Goal: Task Accomplishment & Management: Manage account settings

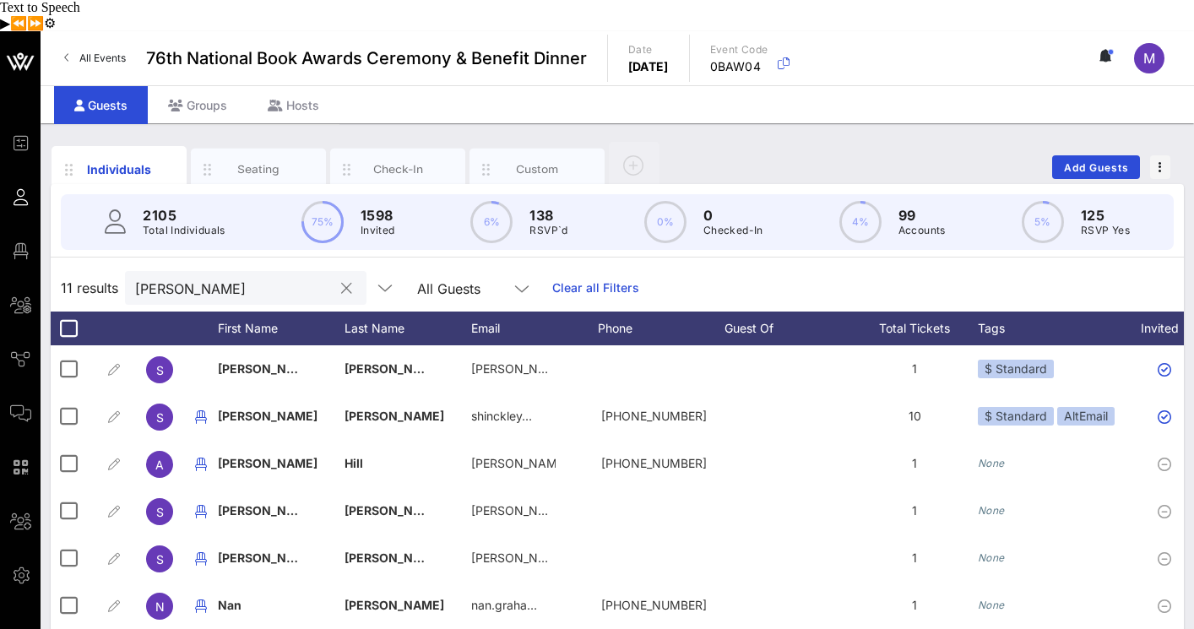
click at [231, 277] on input "sara hinck" at bounding box center [234, 288] width 198 height 22
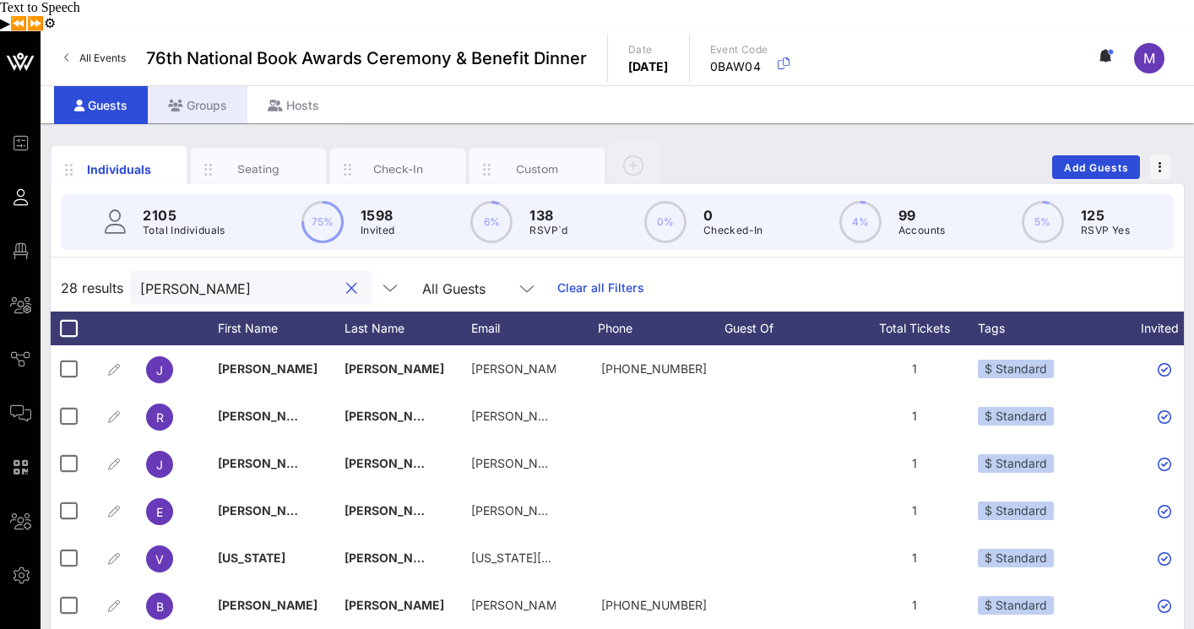
type input "harper"
click at [193, 86] on div "Groups" at bounding box center [198, 105] width 100 height 38
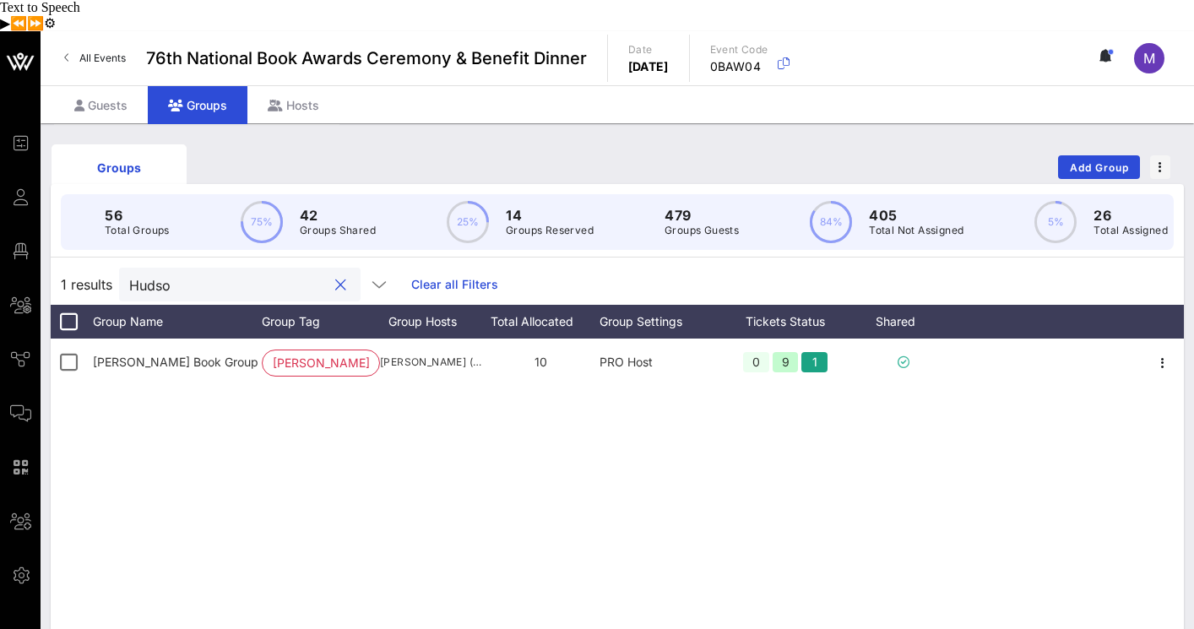
click at [195, 274] on input "Hudso" at bounding box center [228, 285] width 198 height 22
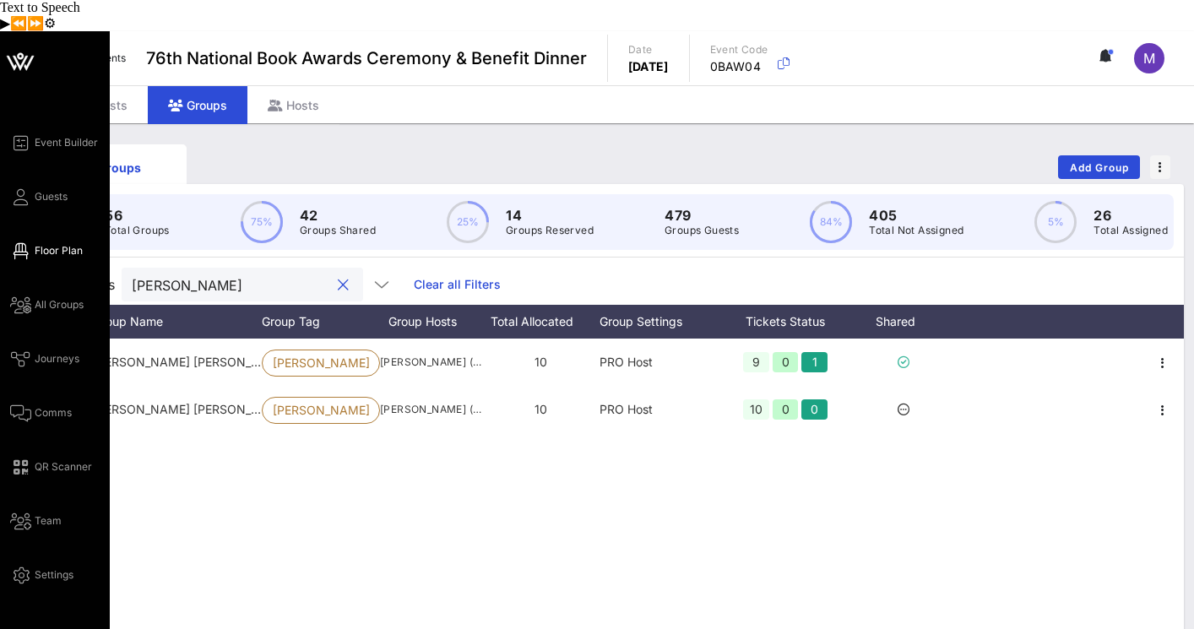
type input "harper"
click at [38, 243] on span "Floor Plan" at bounding box center [59, 250] width 48 height 15
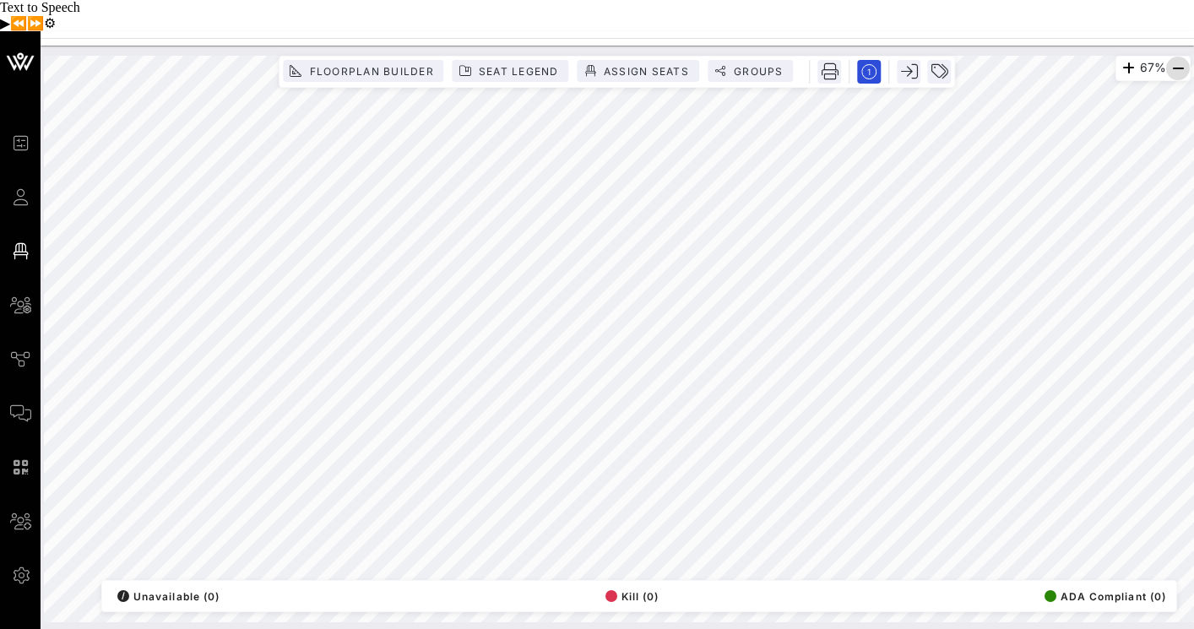
click at [1178, 58] on icon "button" at bounding box center [1178, 68] width 20 height 20
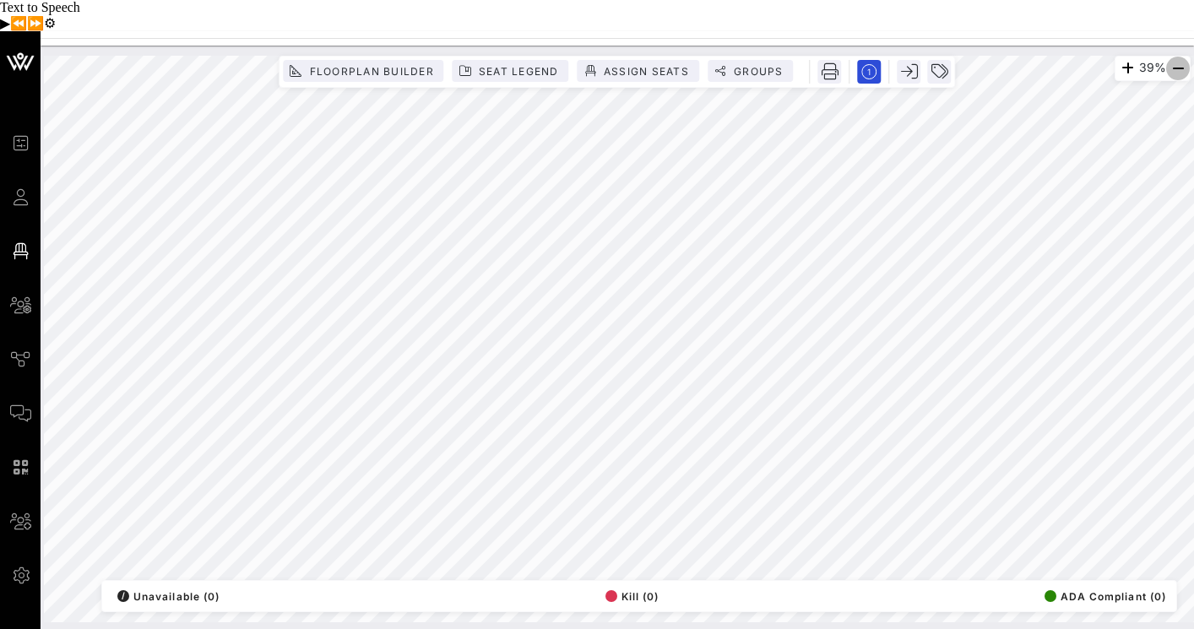
click at [1178, 58] on icon "button" at bounding box center [1178, 68] width 20 height 20
click at [733, 65] on span "Groups" at bounding box center [758, 71] width 51 height 13
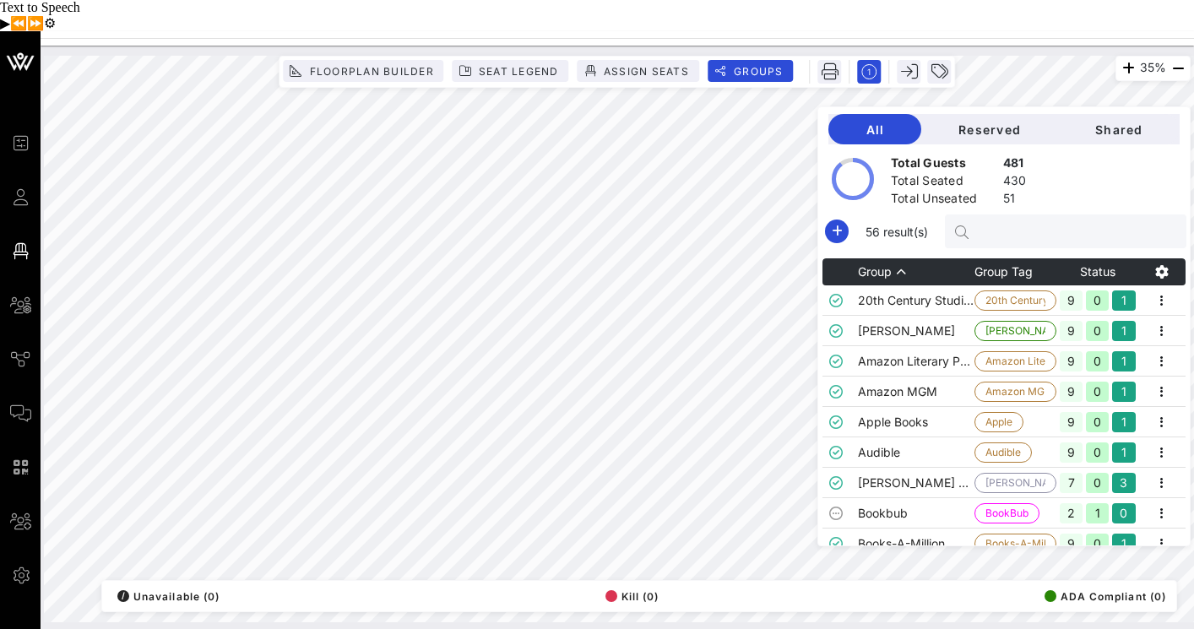
click at [1050, 220] on input "text" at bounding box center [1075, 231] width 198 height 22
type input "k"
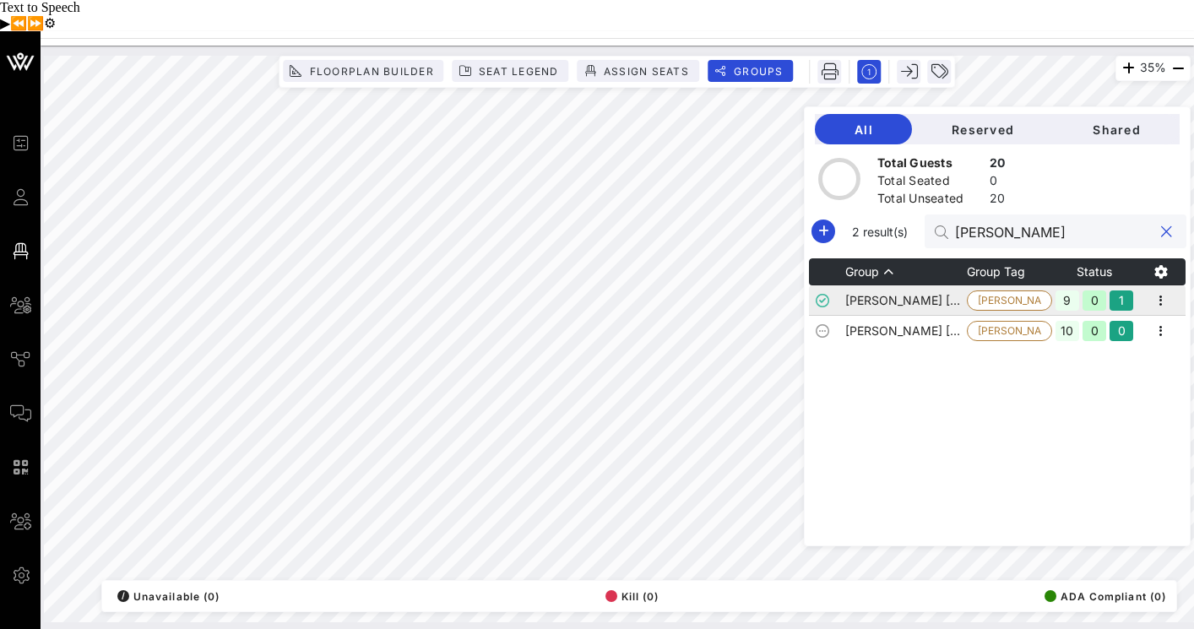
type input "harper"
click at [950, 286] on td "[PERSON_NAME] [PERSON_NAME] 1" at bounding box center [907, 301] width 122 height 30
click at [1163, 291] on icon "button" at bounding box center [1161, 301] width 20 height 20
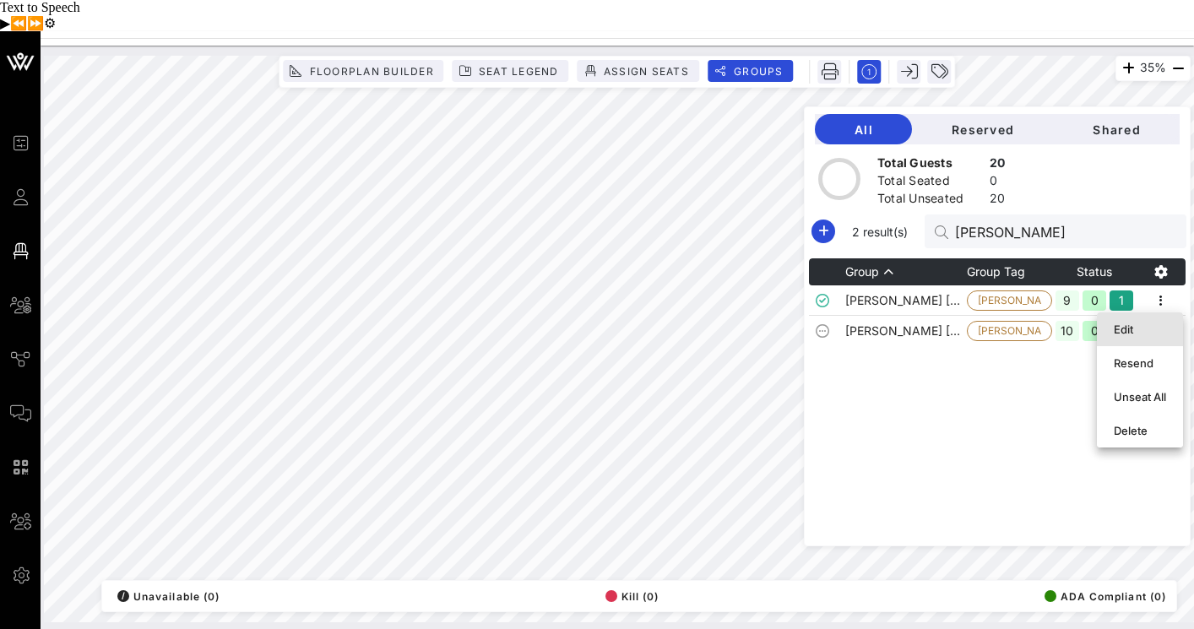
click at [1155, 323] on div "Edit" at bounding box center [1140, 330] width 52 height 14
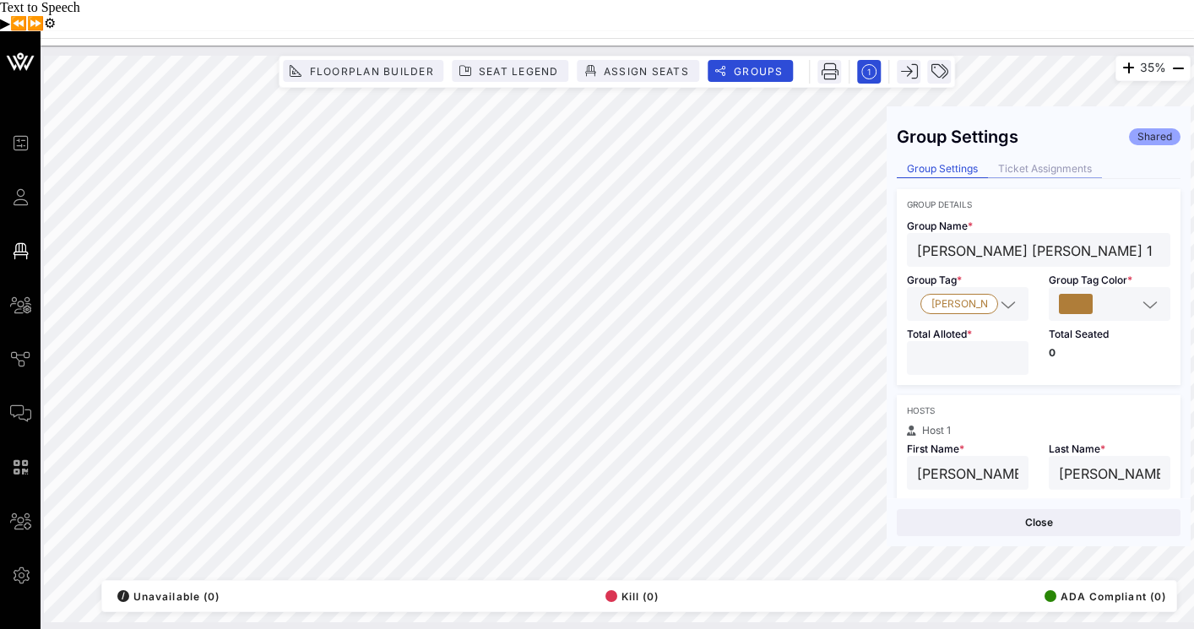
click at [1055, 161] on div "Ticket Assignments" at bounding box center [1045, 170] width 114 height 18
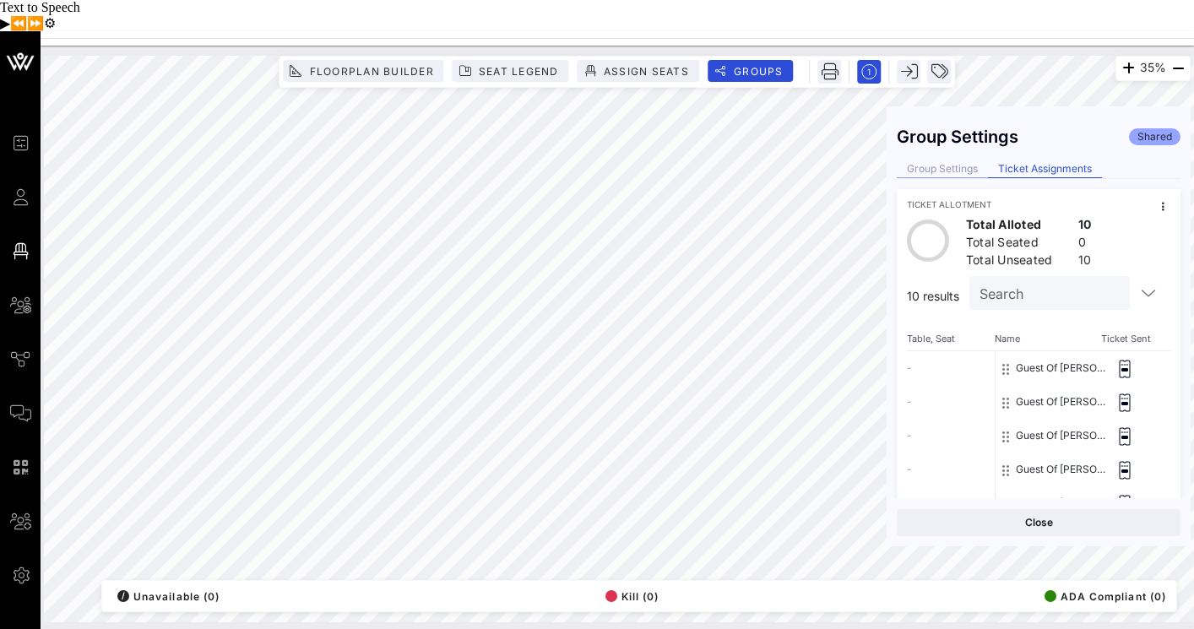
click at [940, 161] on div "Group Settings" at bounding box center [942, 170] width 91 height 18
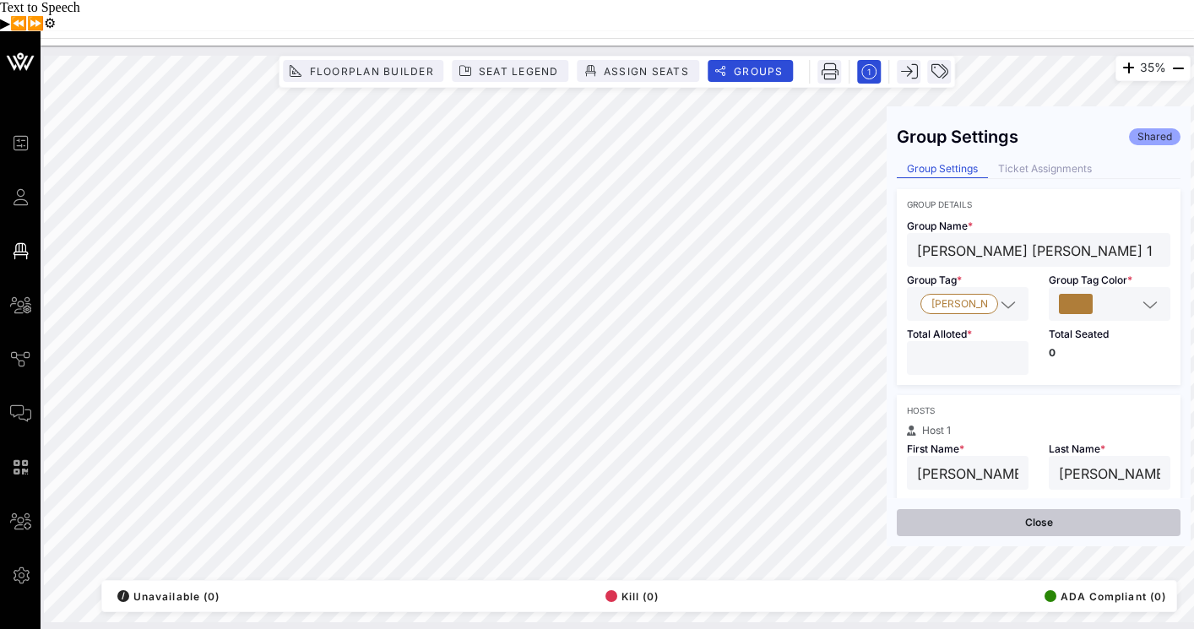
click at [1057, 509] on button "Close" at bounding box center [1039, 522] width 284 height 27
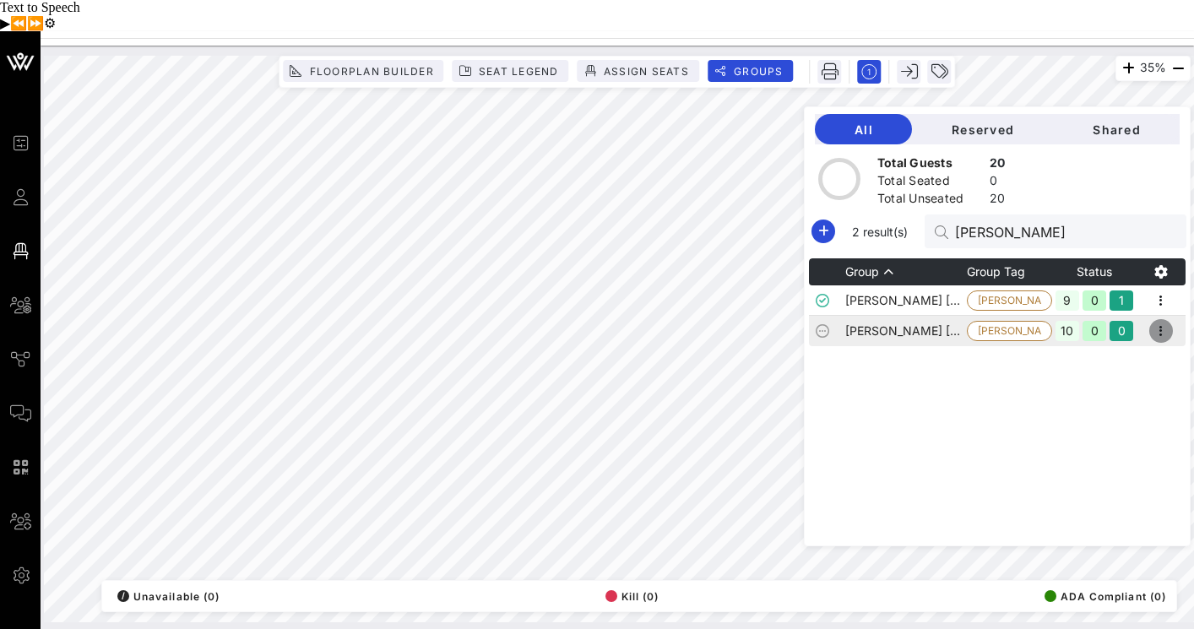
click at [1166, 321] on icon "button" at bounding box center [1161, 331] width 20 height 20
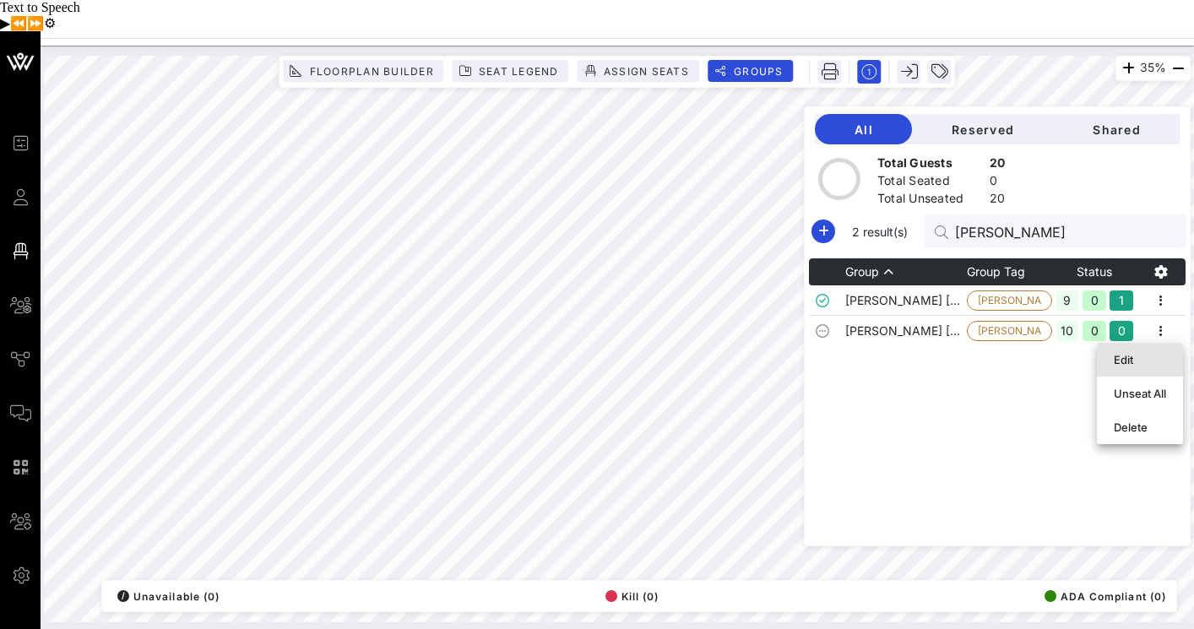
click at [1143, 353] on div "Edit" at bounding box center [1140, 360] width 52 height 14
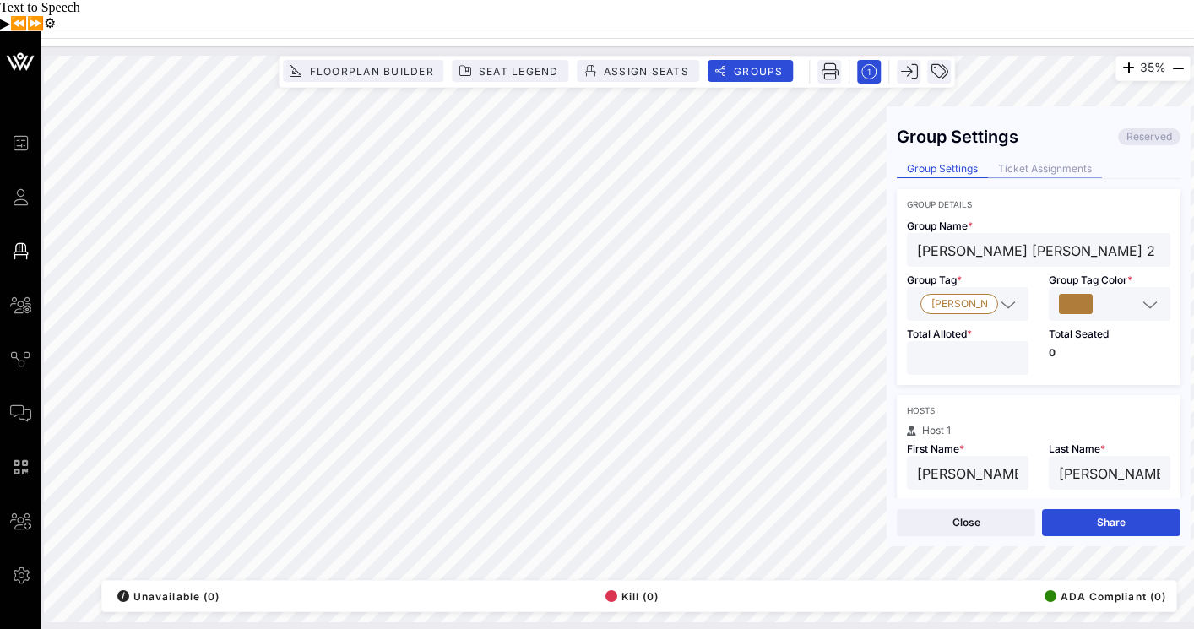
click at [1035, 161] on div "Ticket Assignments" at bounding box center [1045, 170] width 114 height 18
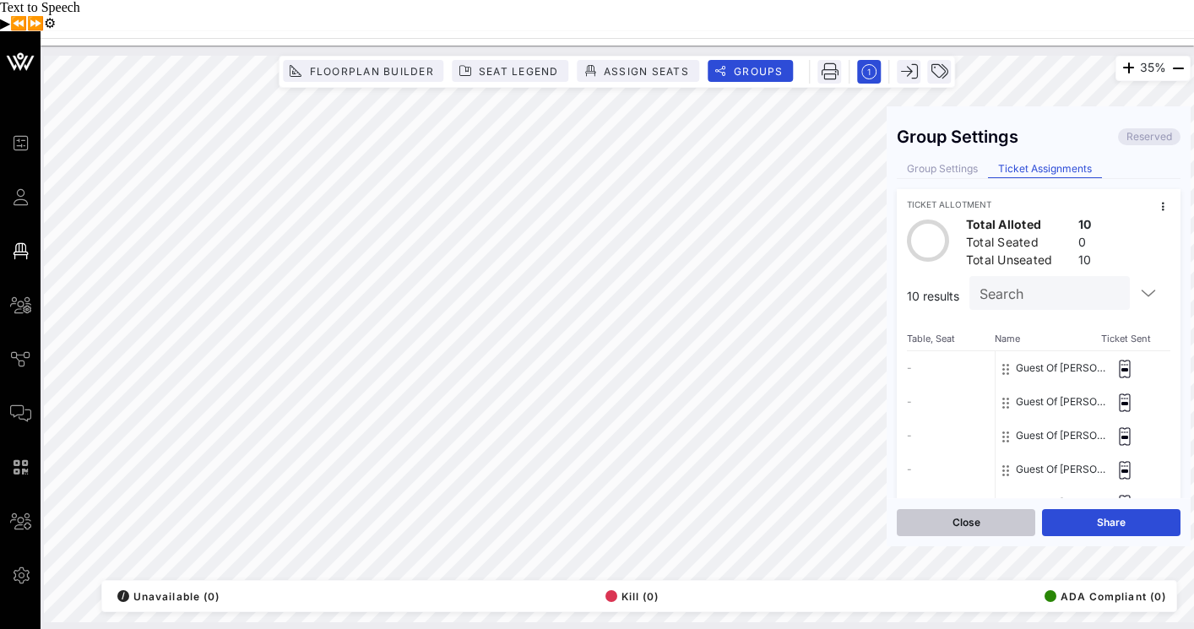
click at [980, 509] on button "Close" at bounding box center [966, 522] width 139 height 27
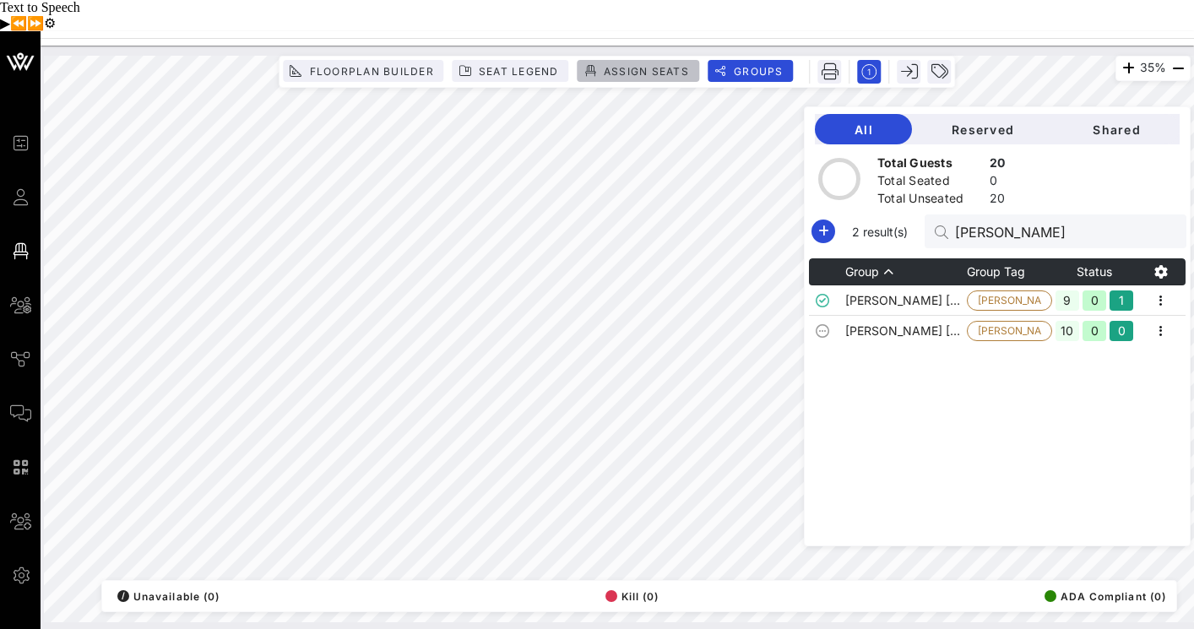
click at [647, 65] on span "Assign Seats" at bounding box center [646, 71] width 86 height 13
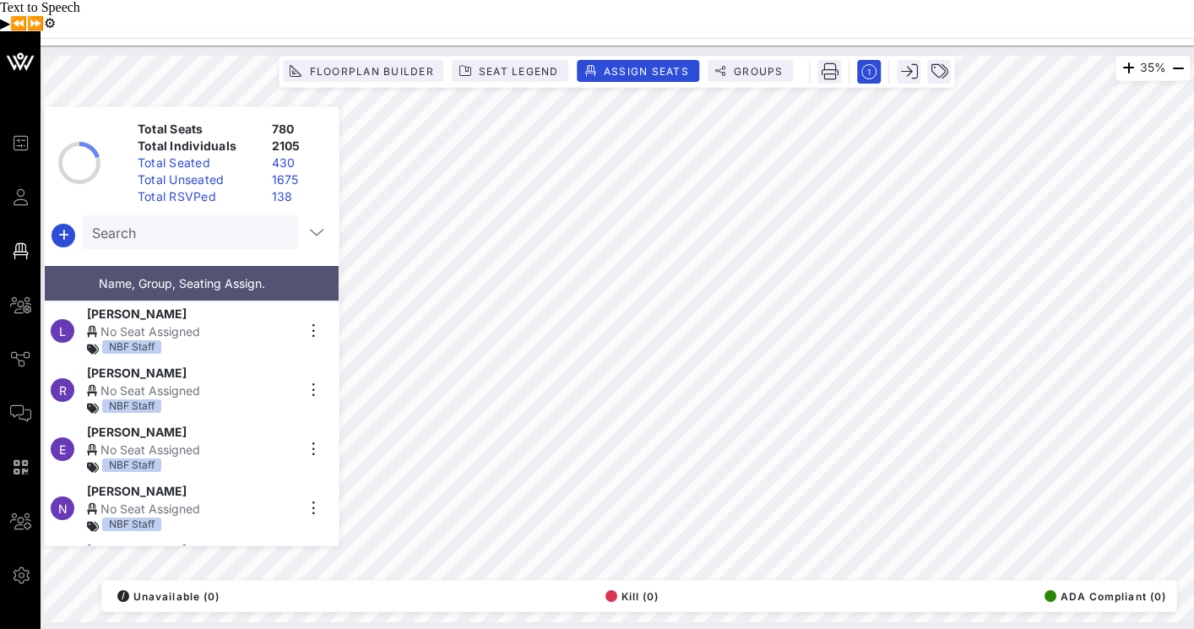
click at [201, 221] on input "Search" at bounding box center [188, 232] width 193 height 22
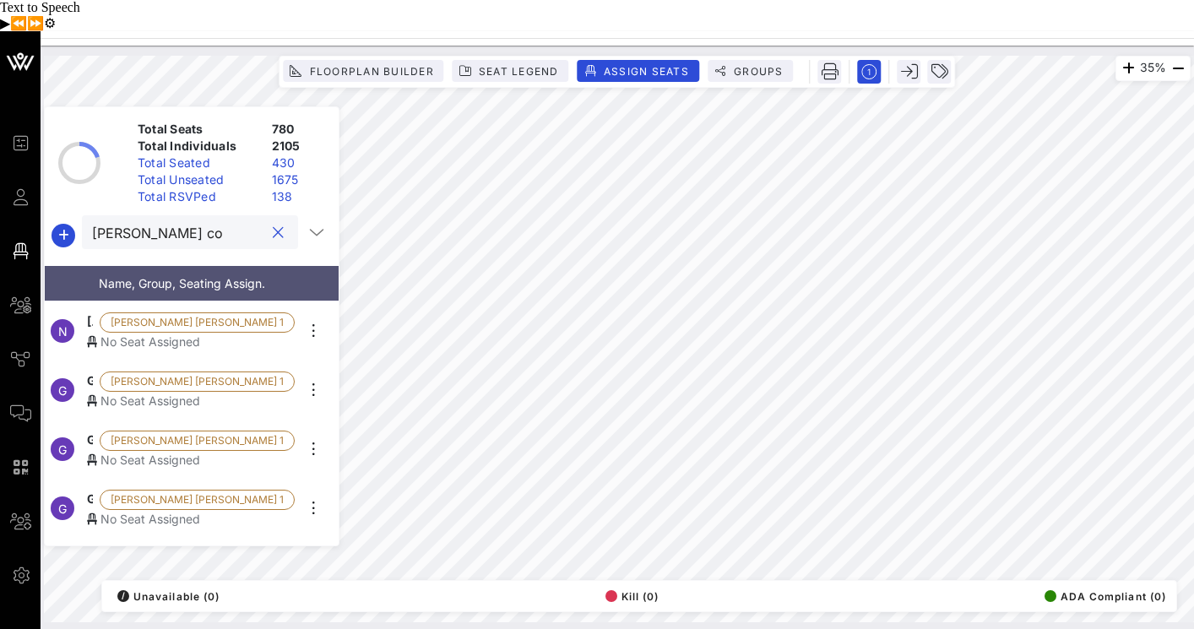
type input "harper co"
click at [93, 313] on span "Nina Matti" at bounding box center [90, 323] width 6 height 20
click at [93, 372] on span "Guest Of Harper Collins 1" at bounding box center [90, 382] width 6 height 20
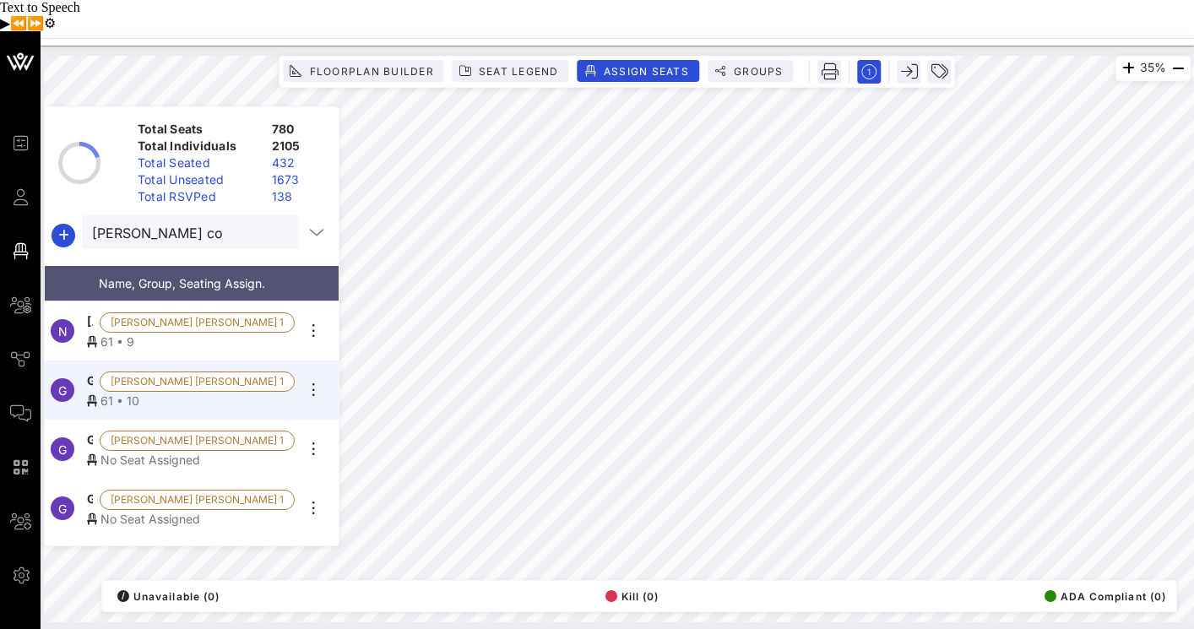
click at [127, 451] on div "No Seat Assigned" at bounding box center [191, 460] width 208 height 18
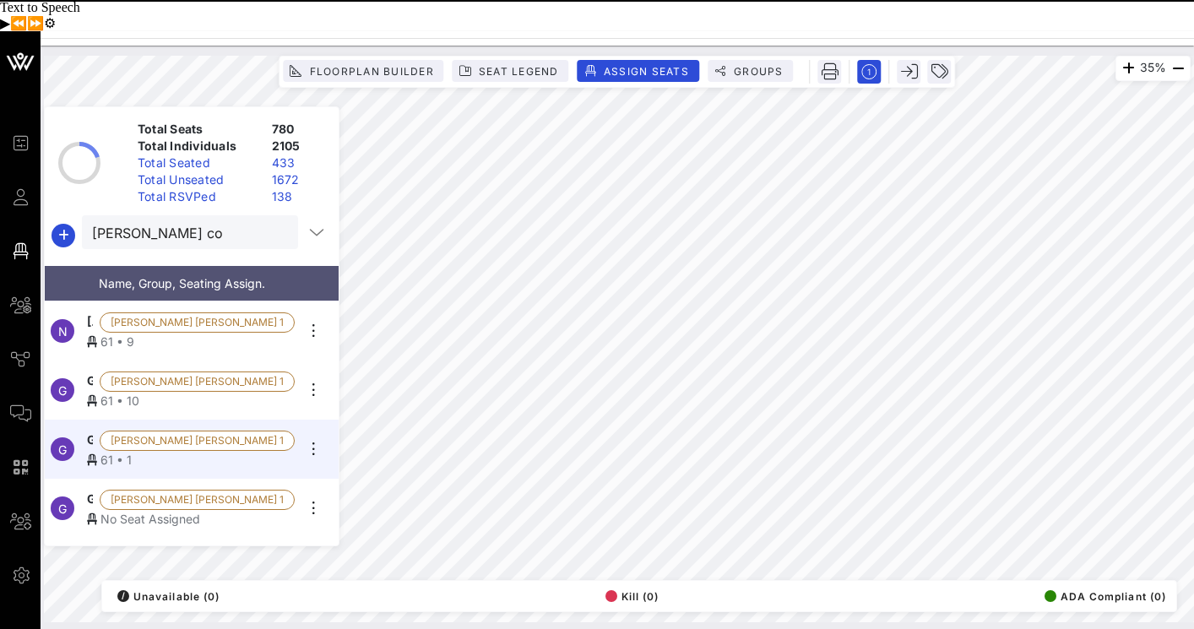
click at [93, 490] on span "Guest Of Harper Collins 1" at bounding box center [90, 500] width 6 height 20
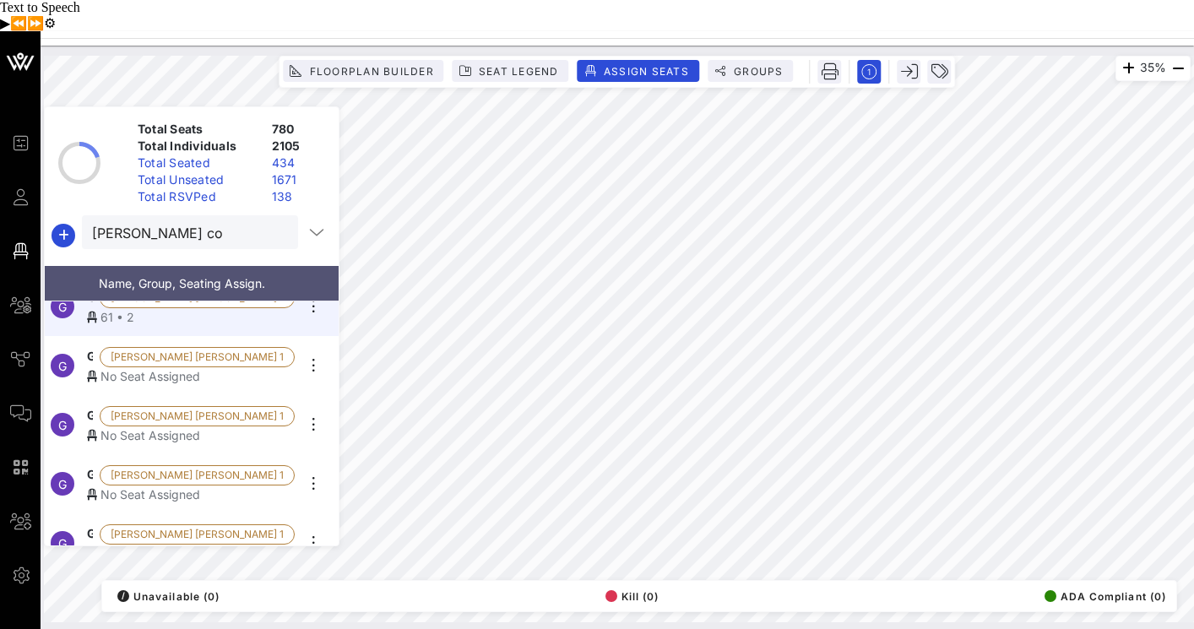
scroll to position [203, 0]
click at [169, 367] on div "No Seat Assigned" at bounding box center [191, 376] width 208 height 18
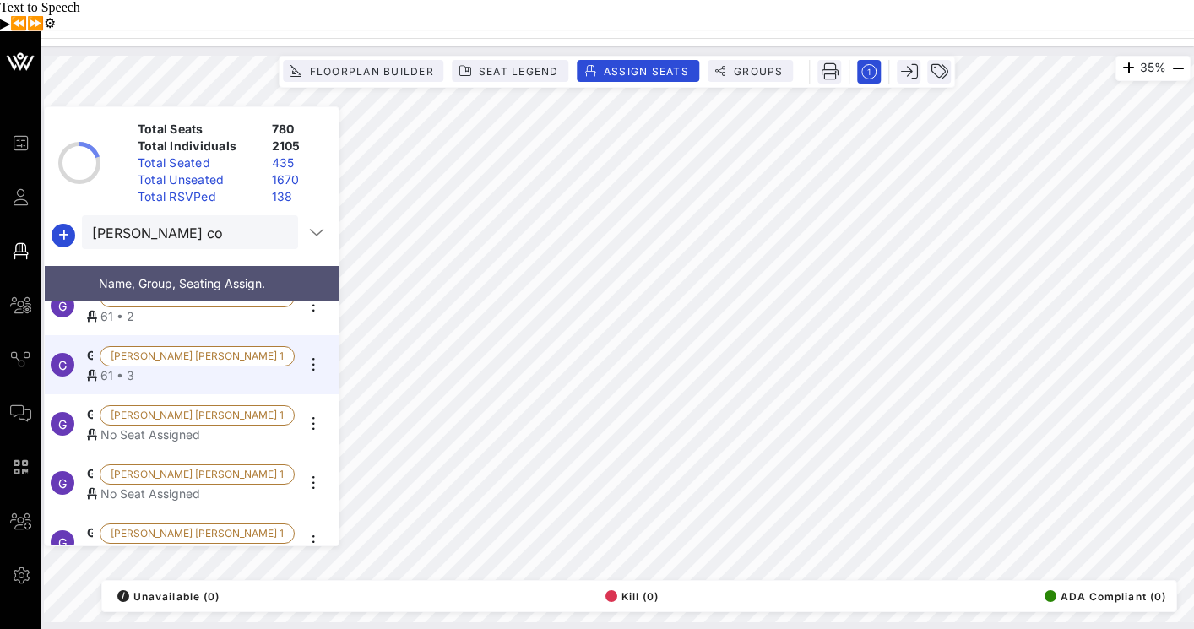
click at [161, 426] on div "No Seat Assigned" at bounding box center [191, 435] width 208 height 18
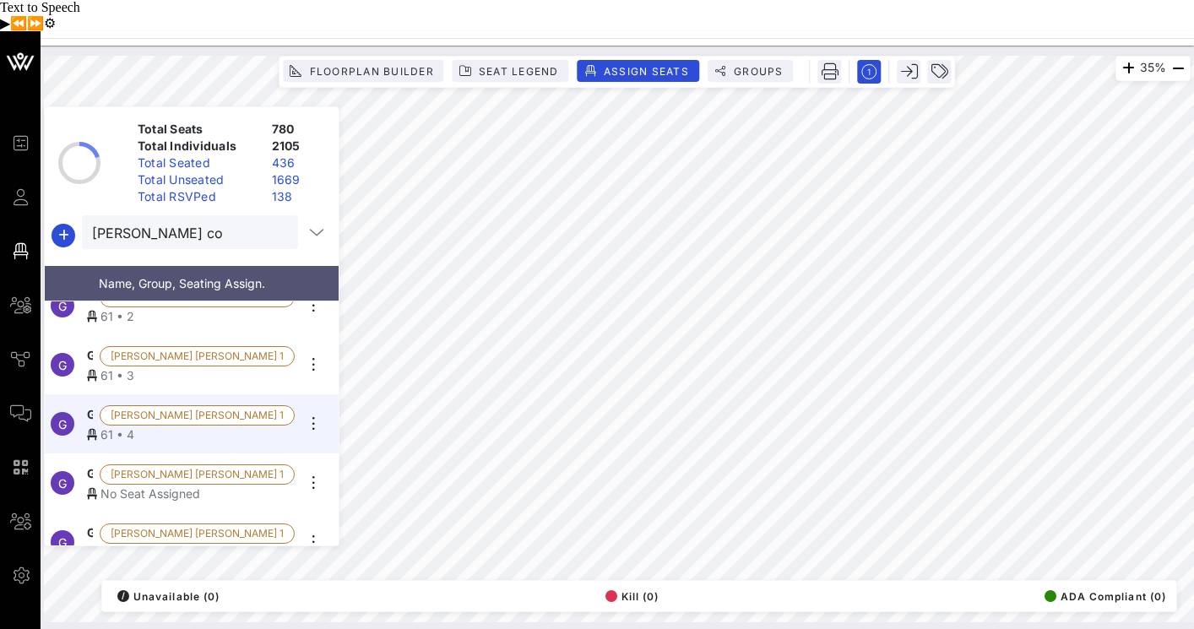
click at [136, 485] on div "No Seat Assigned" at bounding box center [191, 494] width 208 height 18
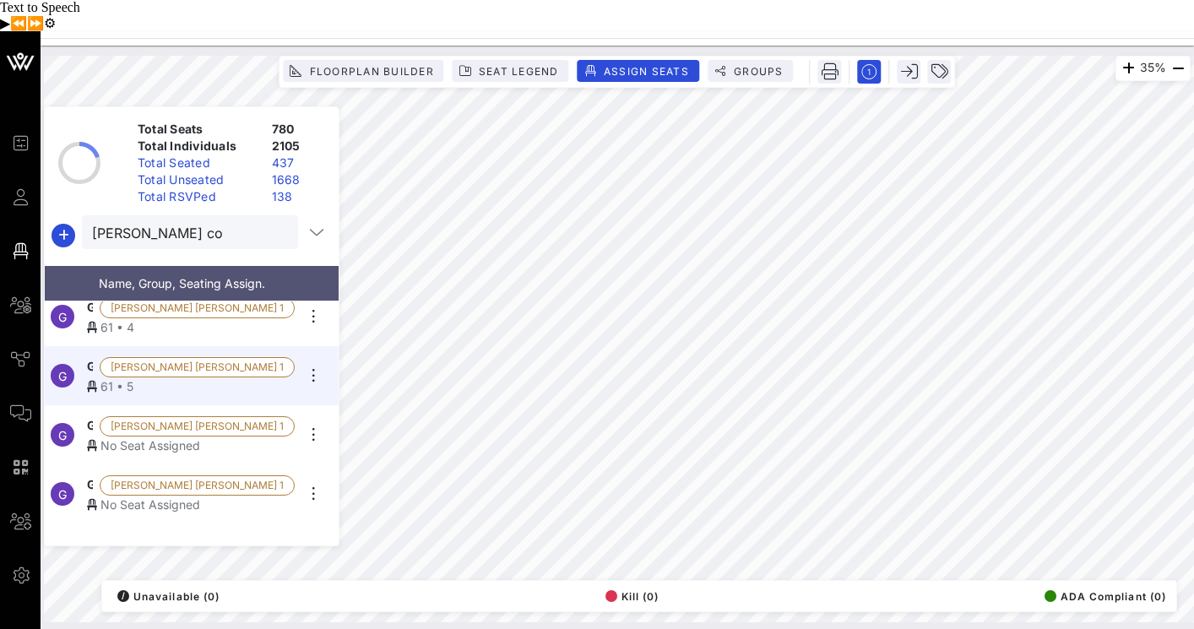
scroll to position [322, 0]
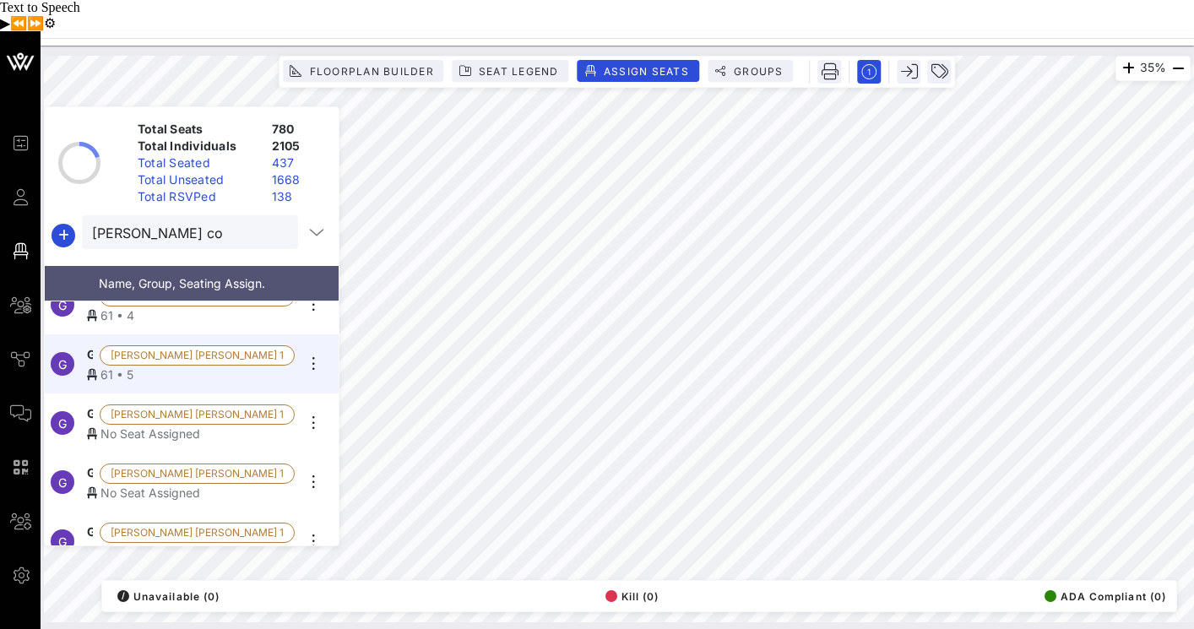
click at [93, 405] on span "Guest Of Harper Collins 1" at bounding box center [90, 415] width 6 height 20
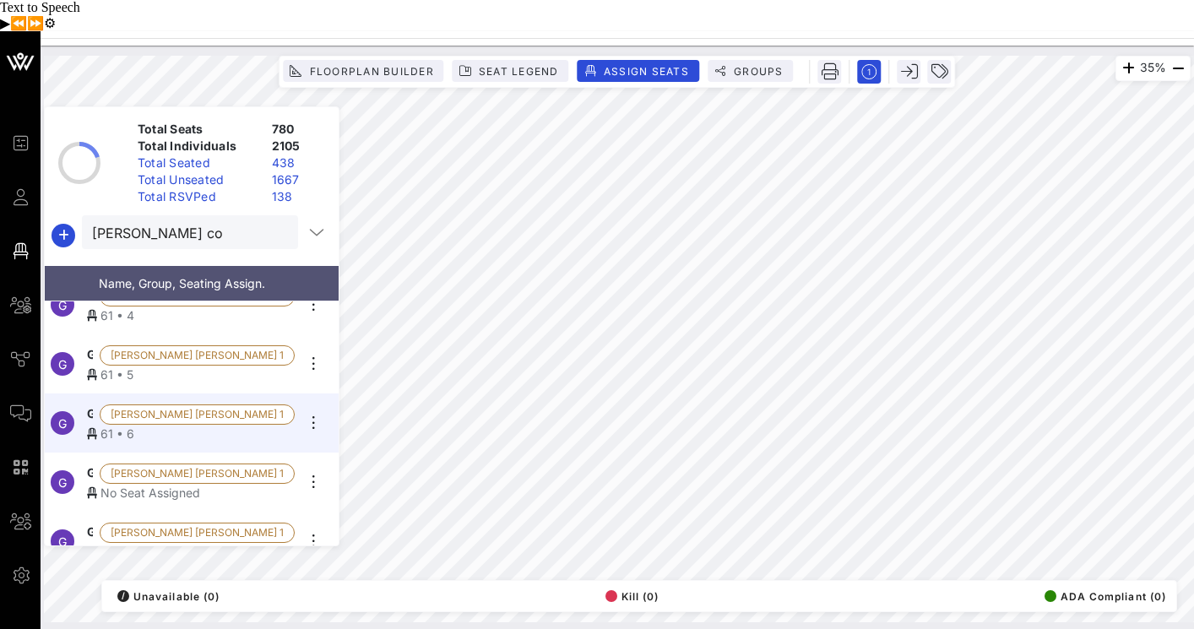
scroll to position [373, 0]
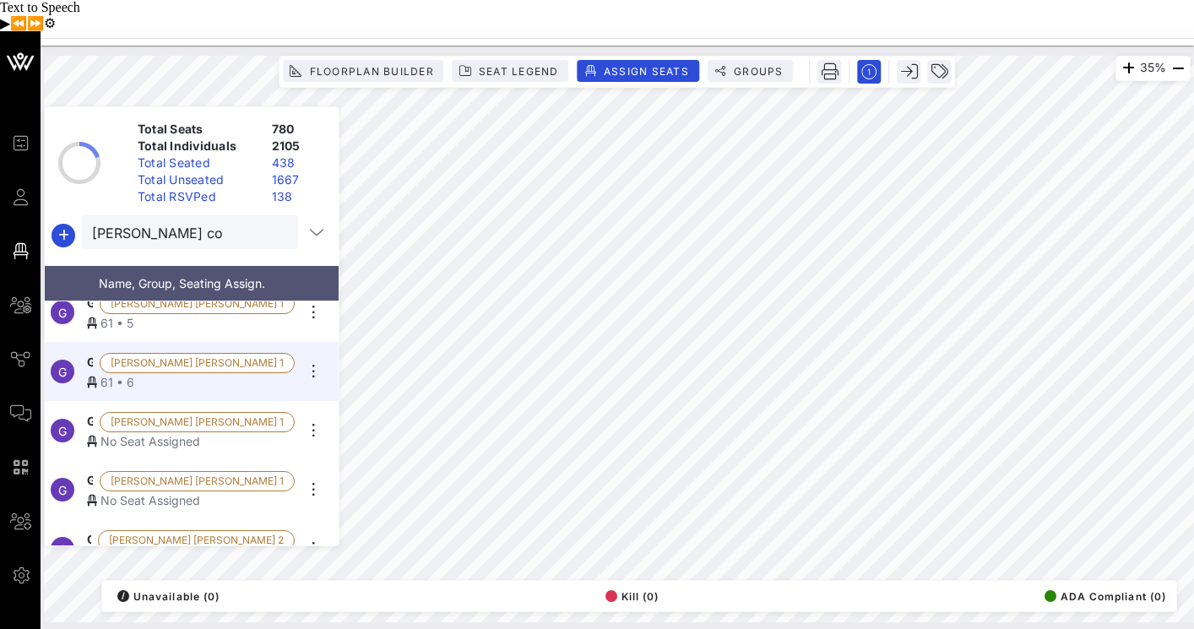
click at [93, 412] on span "Guest Of Harper Collins 1" at bounding box center [90, 422] width 6 height 20
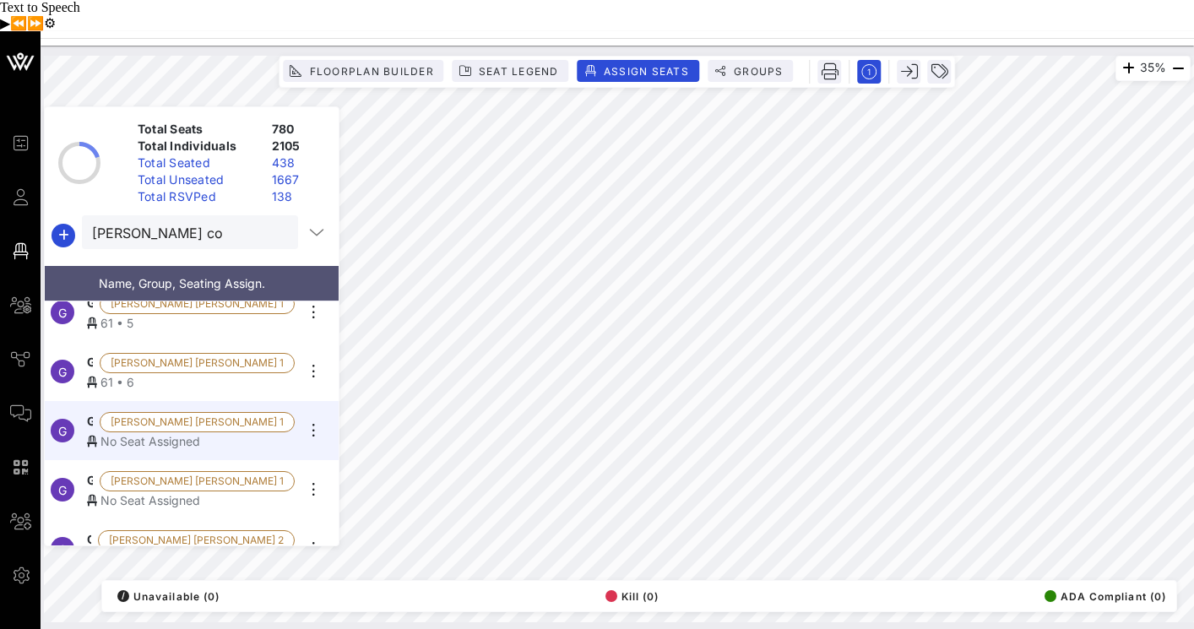
click at [138, 492] on div "No Seat Assigned" at bounding box center [191, 501] width 208 height 18
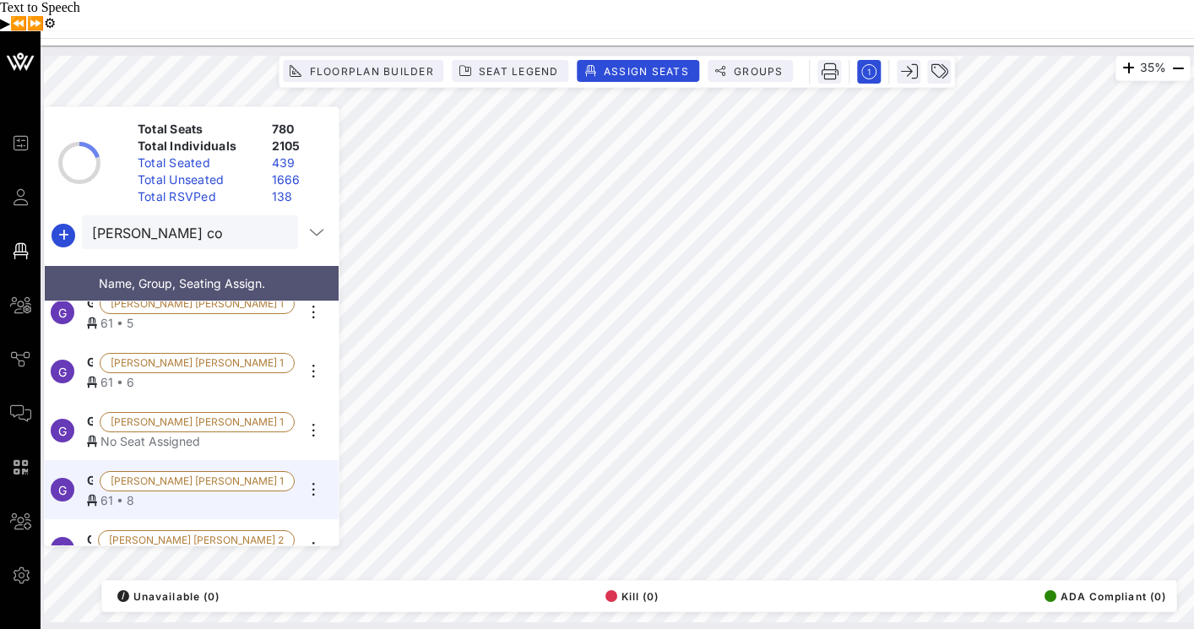
click at [93, 412] on span "Guest Of Harper Collins 1" at bounding box center [90, 422] width 6 height 20
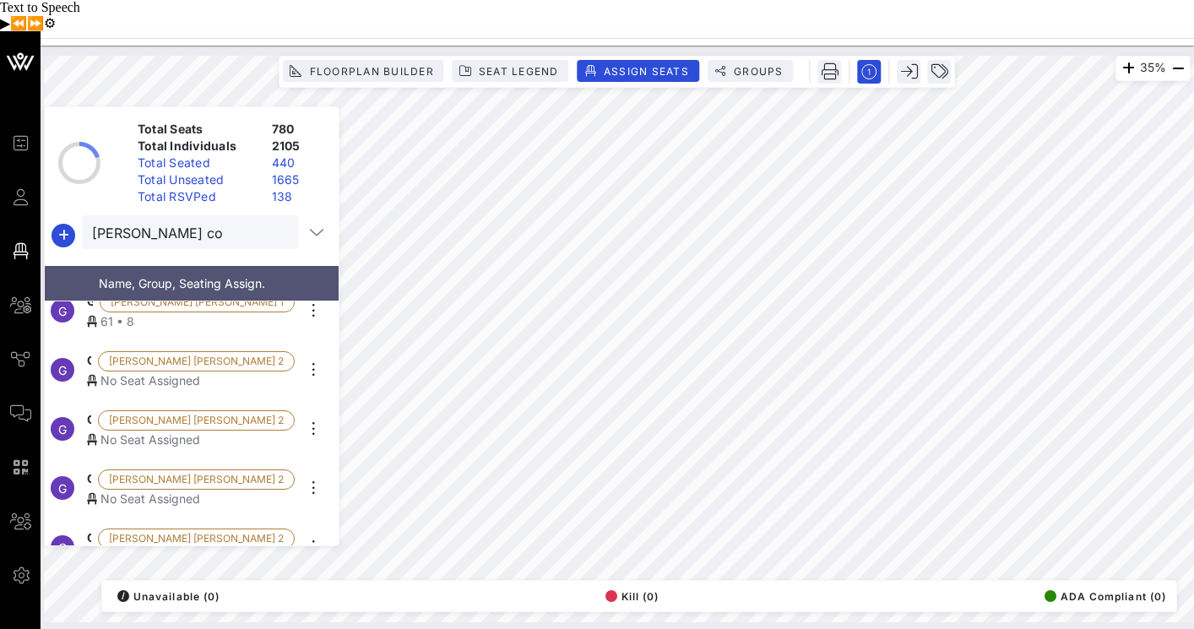
scroll to position [558, 0]
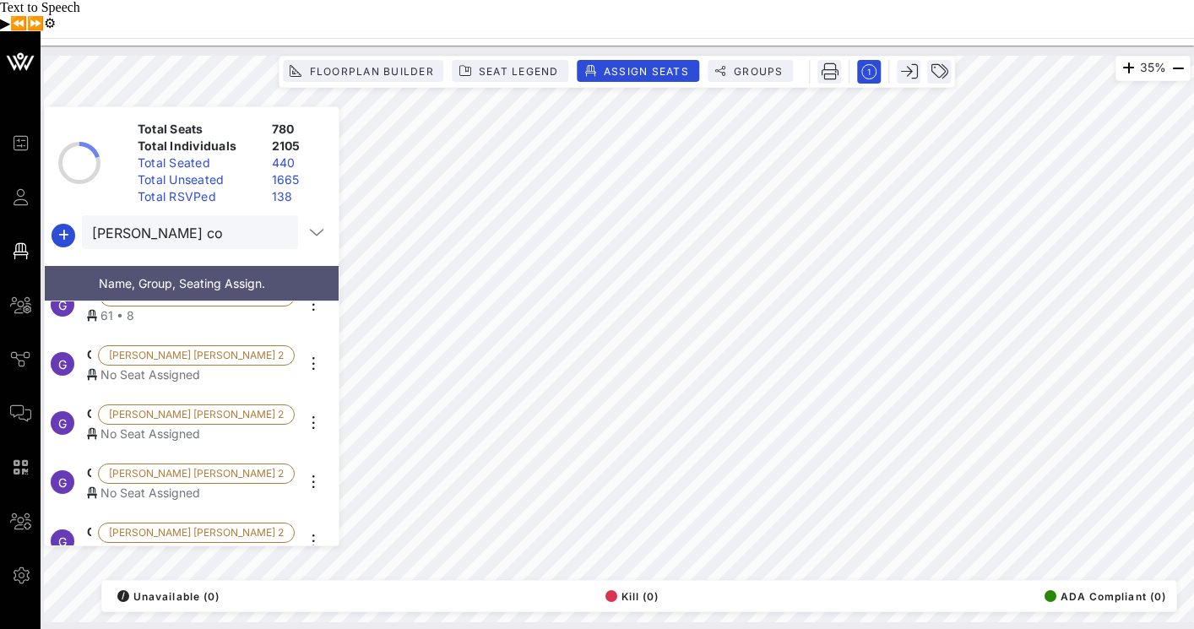
click at [151, 366] on div "No Seat Assigned" at bounding box center [191, 375] width 208 height 18
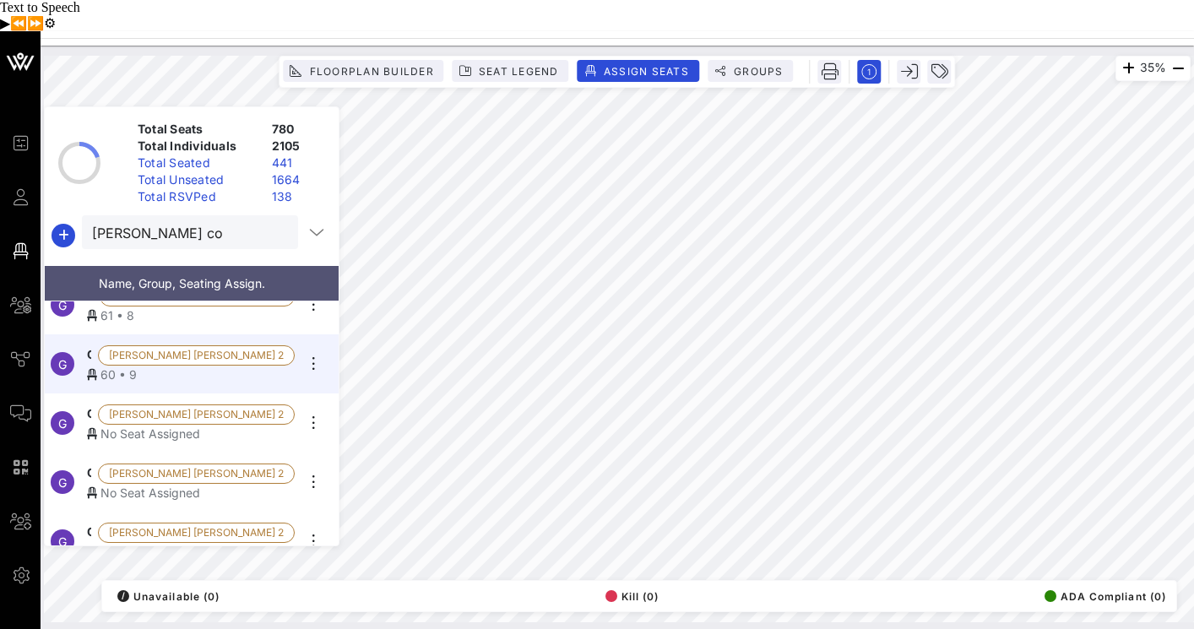
click at [119, 425] on div "No Seat Assigned" at bounding box center [191, 434] width 208 height 18
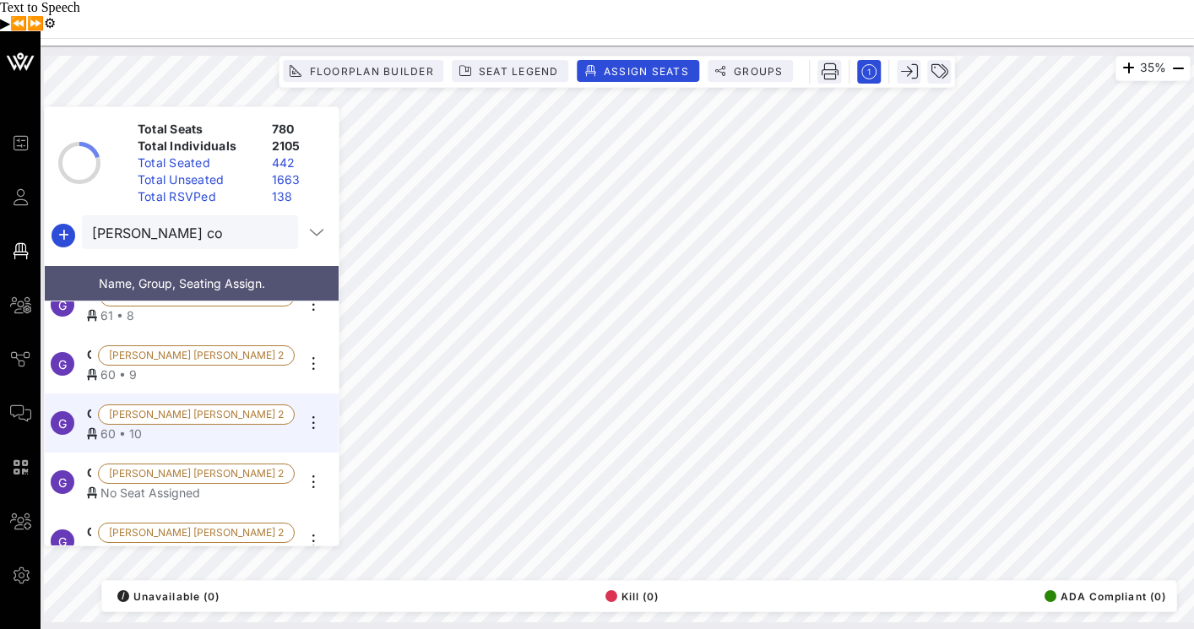
click at [129, 484] on div "No Seat Assigned" at bounding box center [191, 493] width 208 height 18
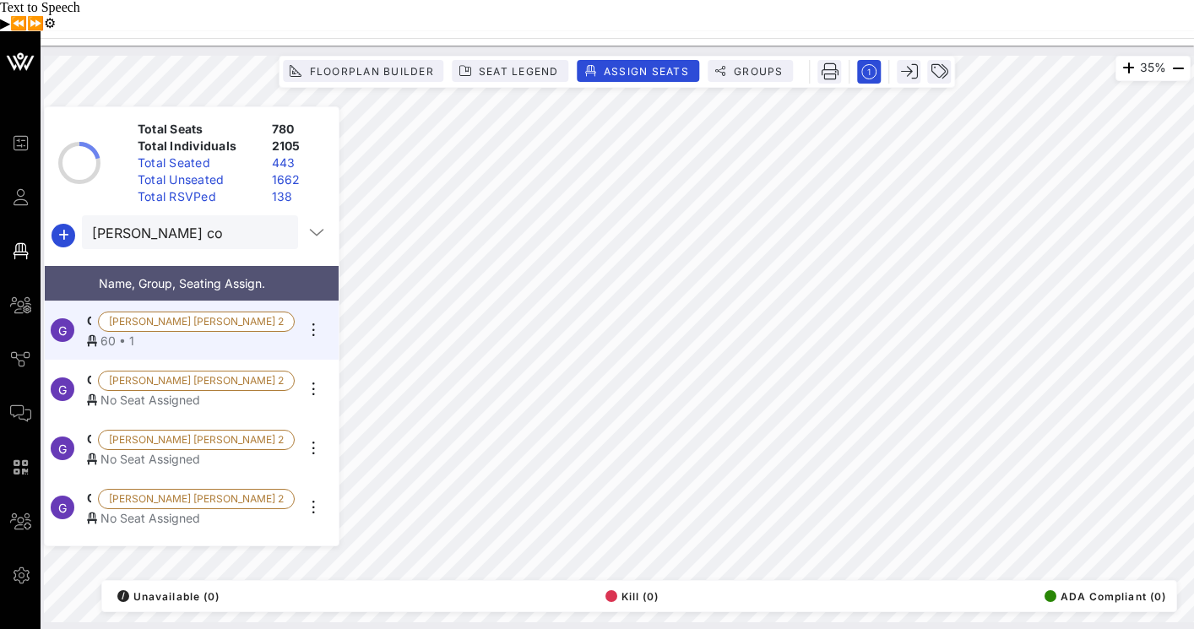
scroll to position [711, 0]
click at [161, 390] on div "No Seat Assigned" at bounding box center [191, 399] width 208 height 18
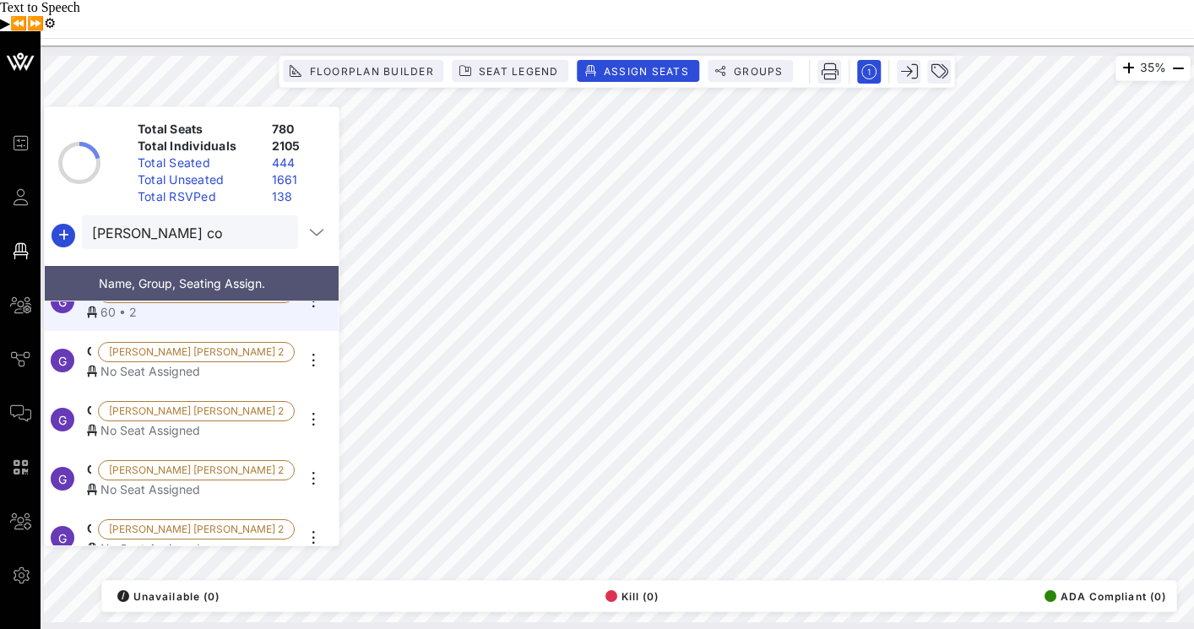
scroll to position [799, 0]
click at [91, 341] on span "Guest Of Harper Collins 2" at bounding box center [89, 351] width 4 height 20
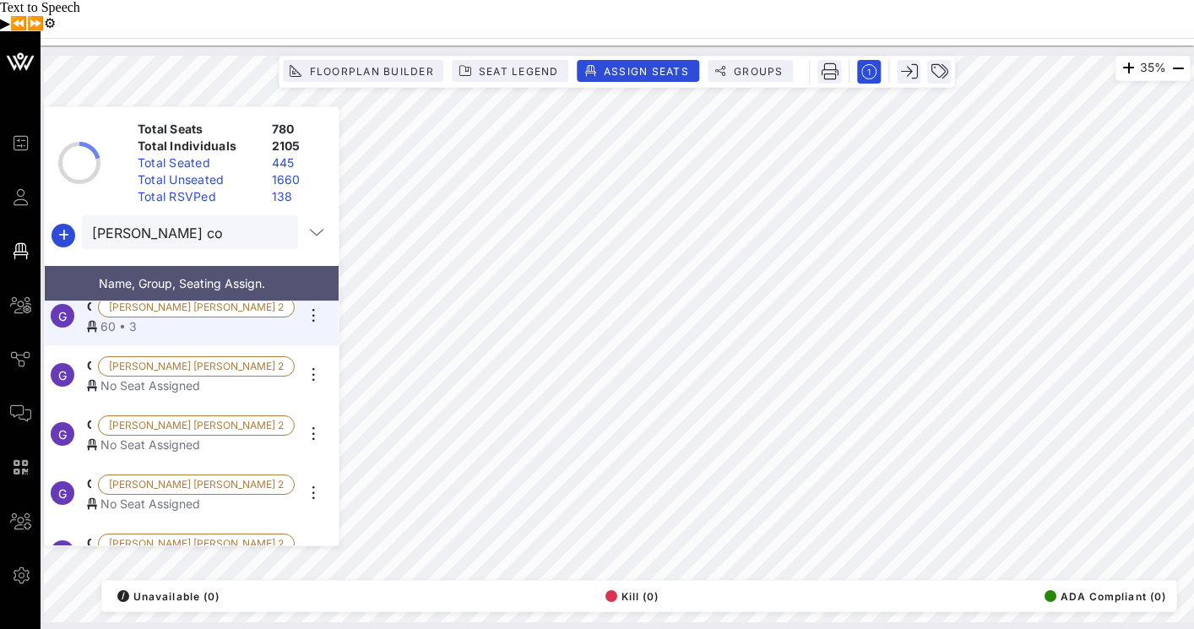
scroll to position [846, 0]
click at [164, 374] on div "No Seat Assigned" at bounding box center [191, 383] width 208 height 18
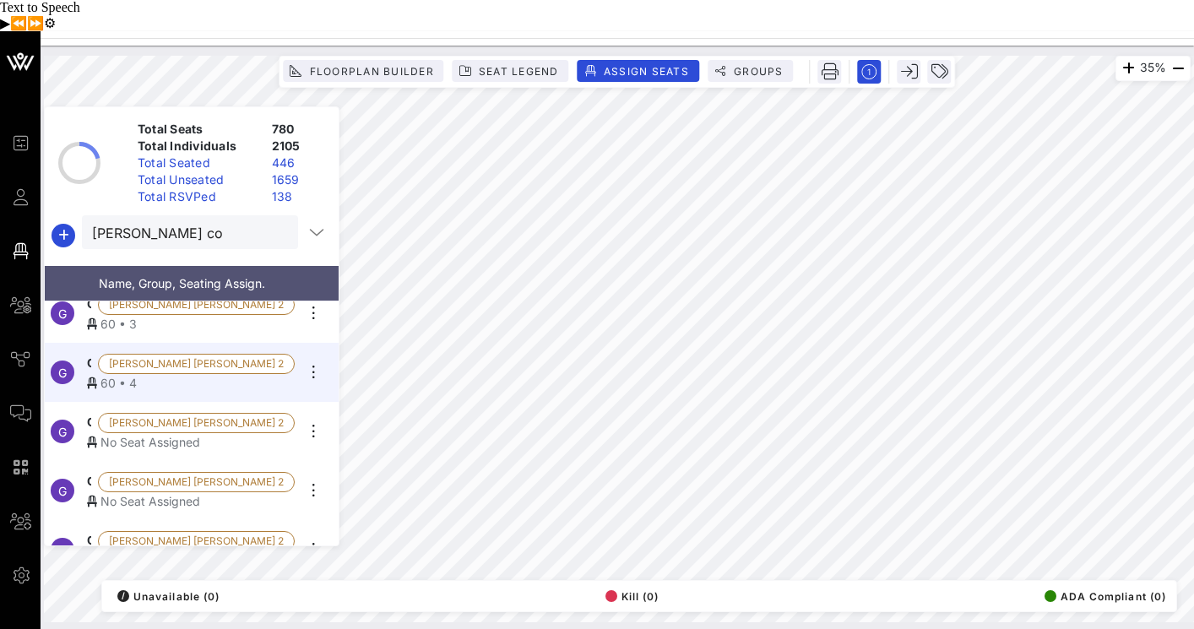
click at [91, 413] on span "Guest Of Harper Collins 2" at bounding box center [89, 423] width 4 height 20
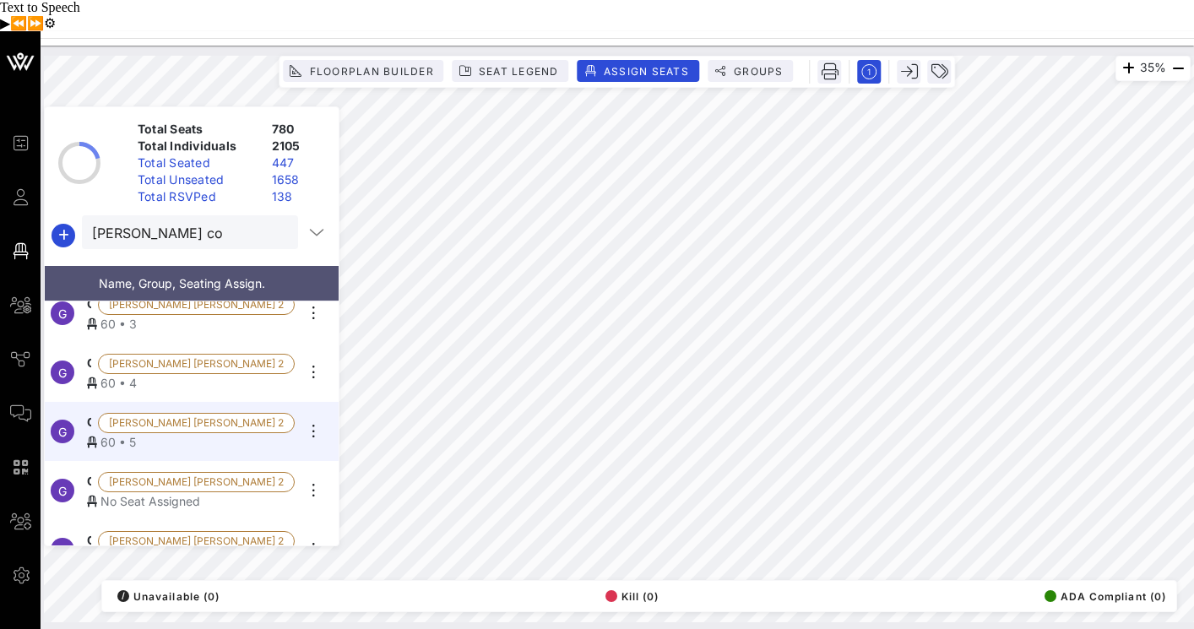
click at [91, 472] on span "Guest Of Harper Collins 2" at bounding box center [89, 482] width 4 height 20
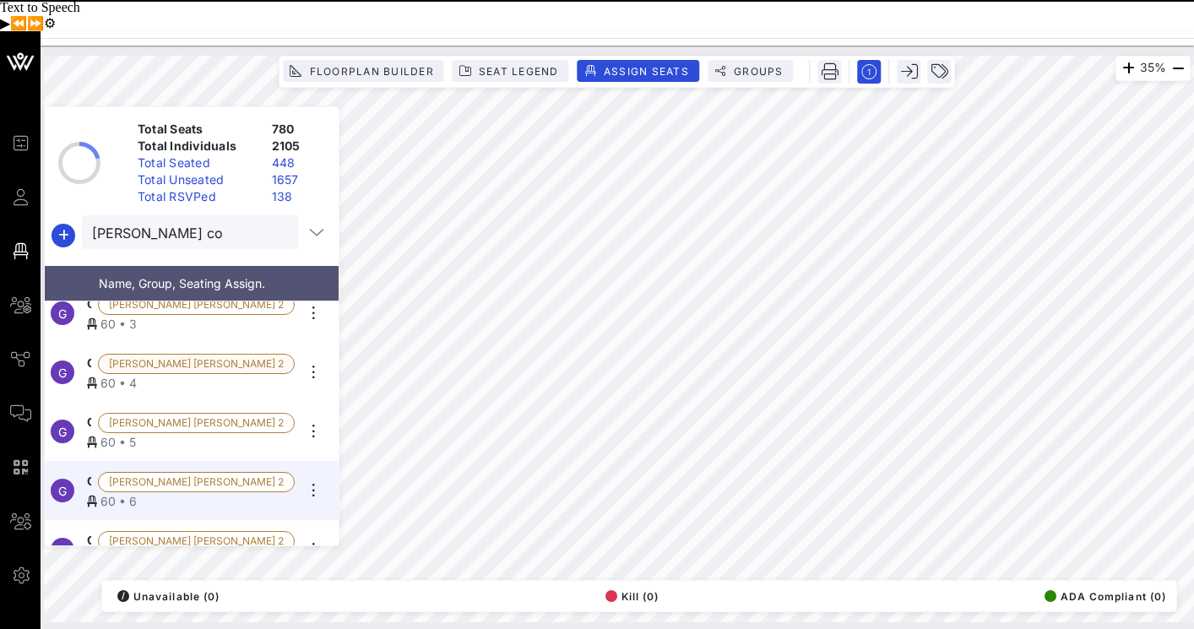
scroll to position [932, 0]
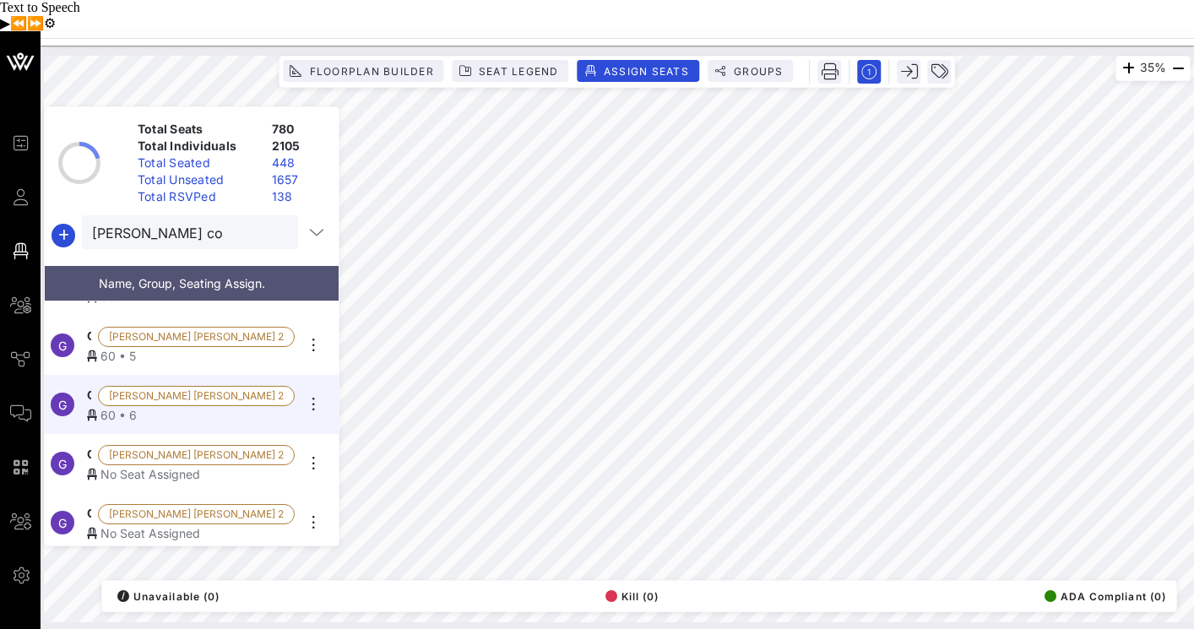
click at [91, 445] on span "Guest Of Harper Collins 2" at bounding box center [89, 455] width 4 height 20
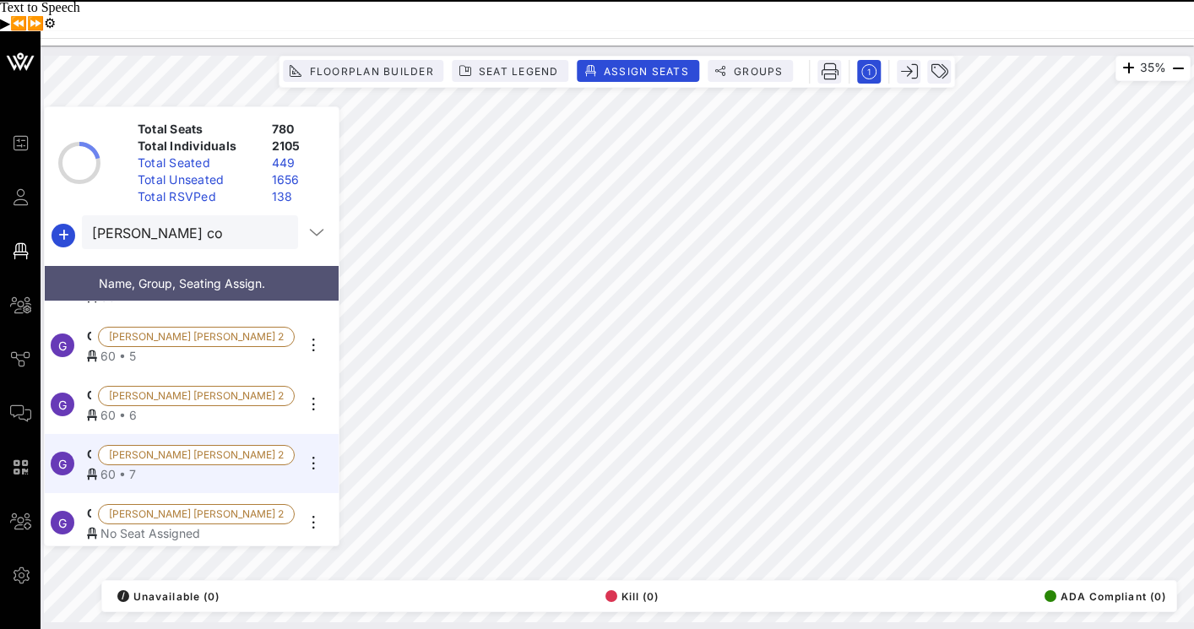
click at [91, 504] on span "Guest Of Harper Collins 2" at bounding box center [89, 514] width 4 height 20
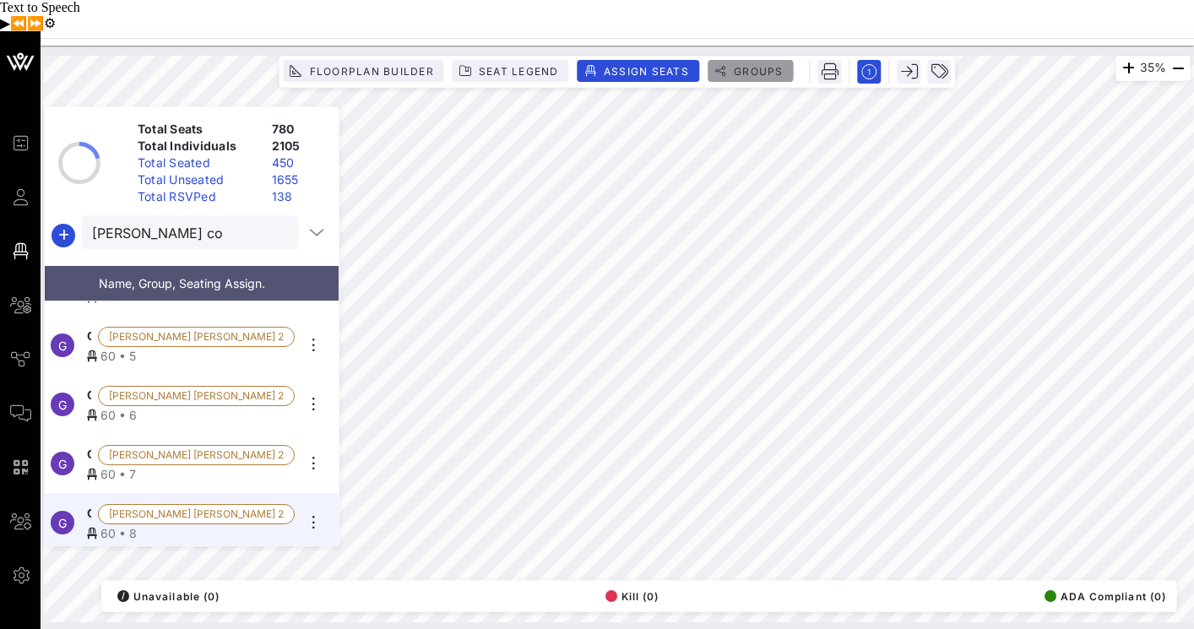
click at [764, 65] on span "Groups" at bounding box center [758, 71] width 51 height 13
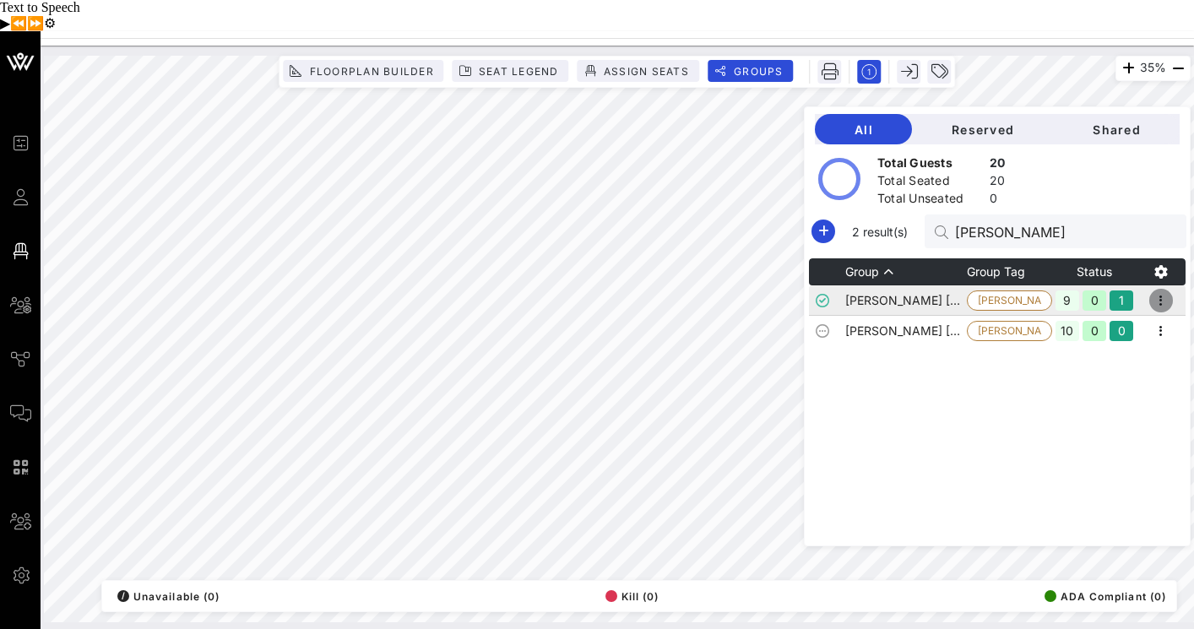
click at [1170, 291] on icon "button" at bounding box center [1161, 301] width 20 height 20
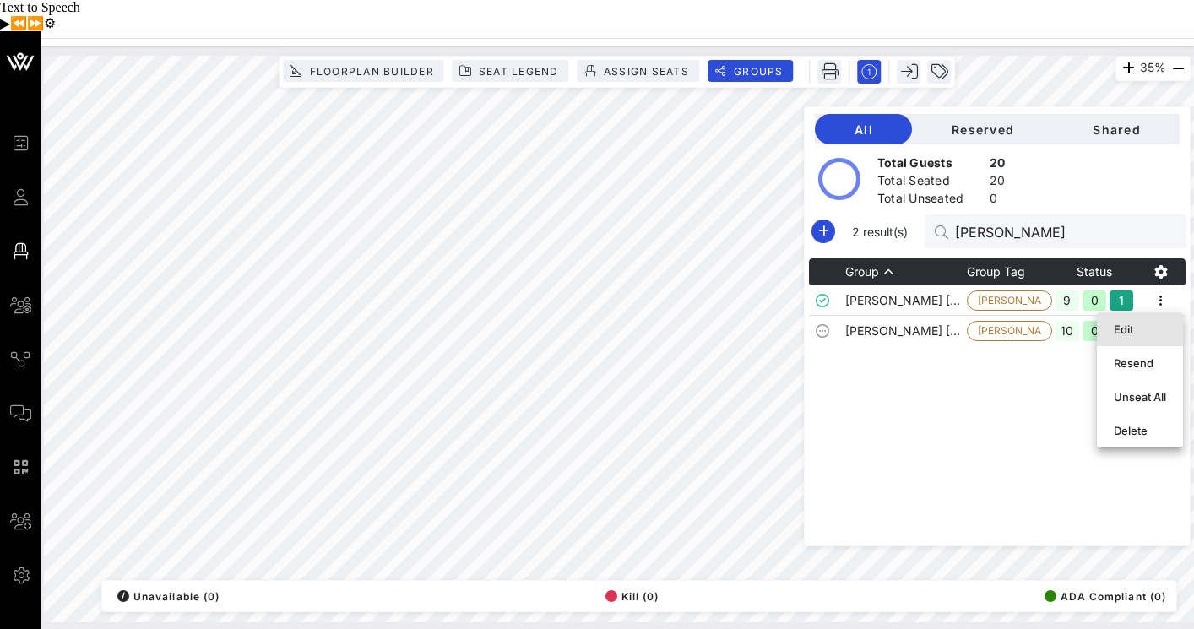
click at [1150, 323] on div "Edit" at bounding box center [1140, 330] width 52 height 14
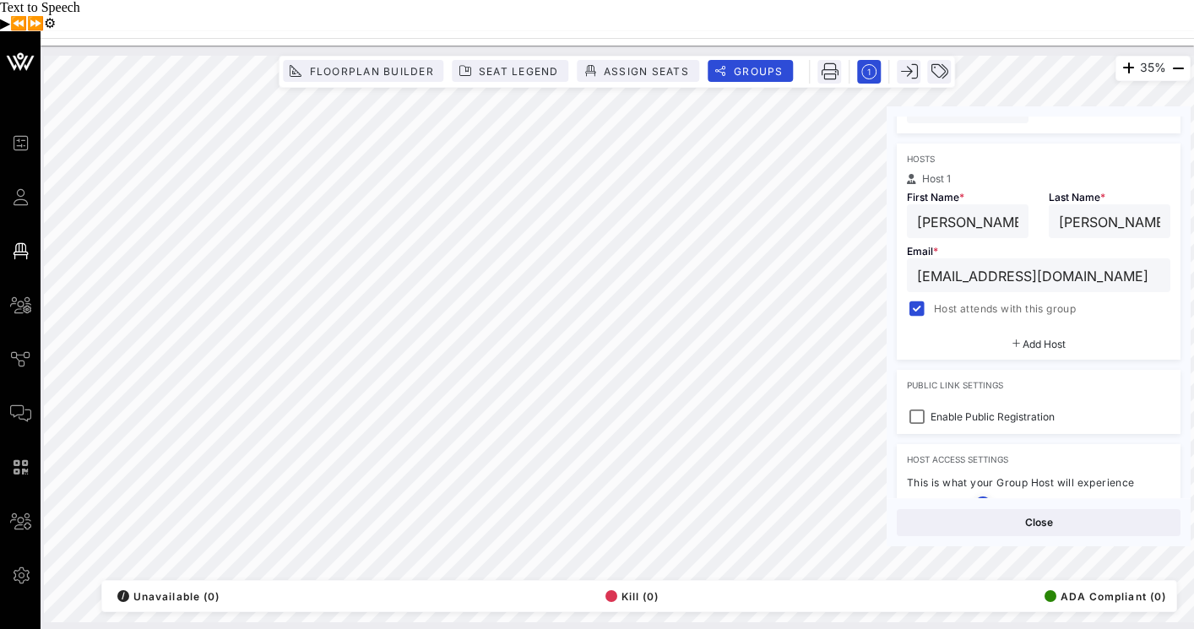
scroll to position [0, 0]
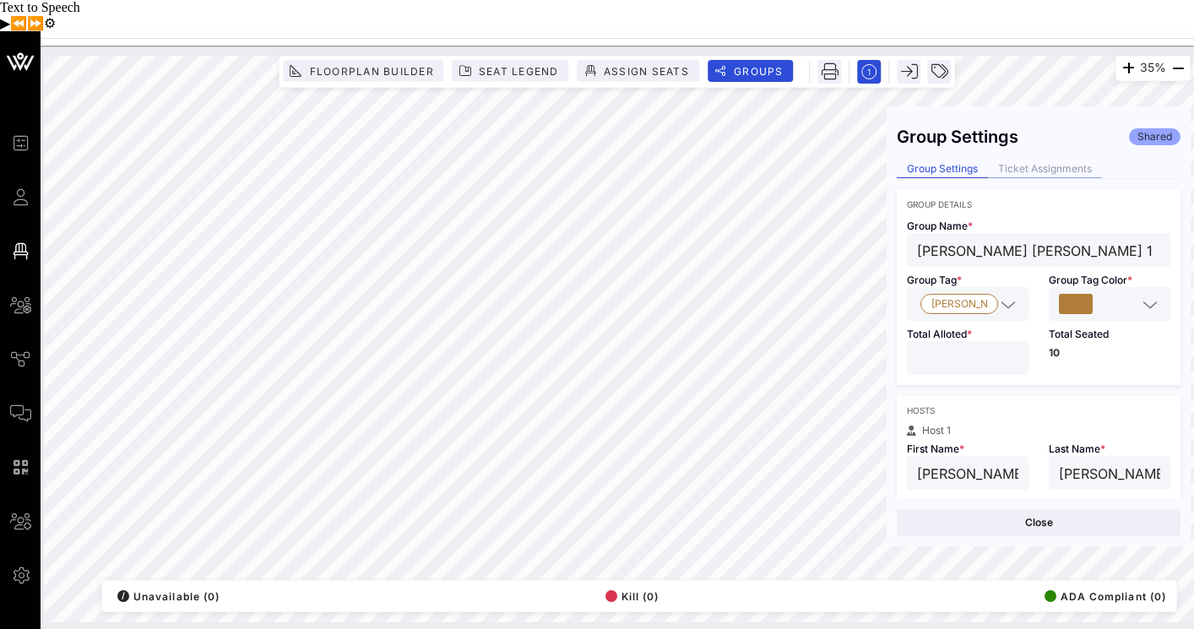
click at [1053, 161] on div "Ticket Assignments" at bounding box center [1045, 170] width 114 height 18
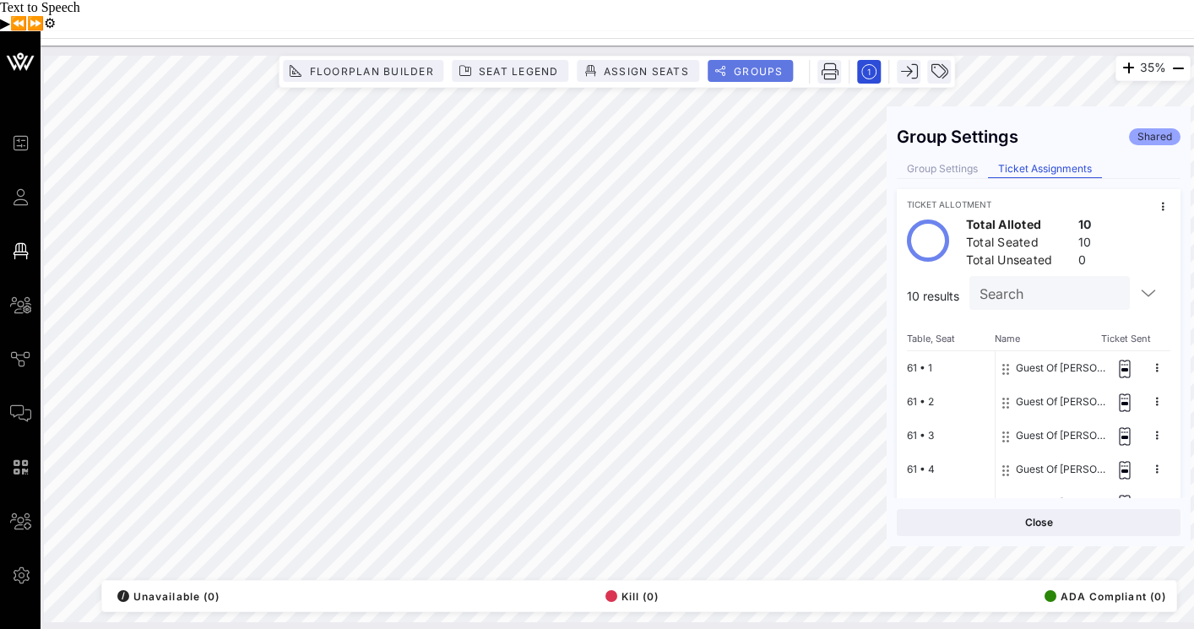
click at [775, 60] on button "Groups" at bounding box center [751, 71] width 86 height 22
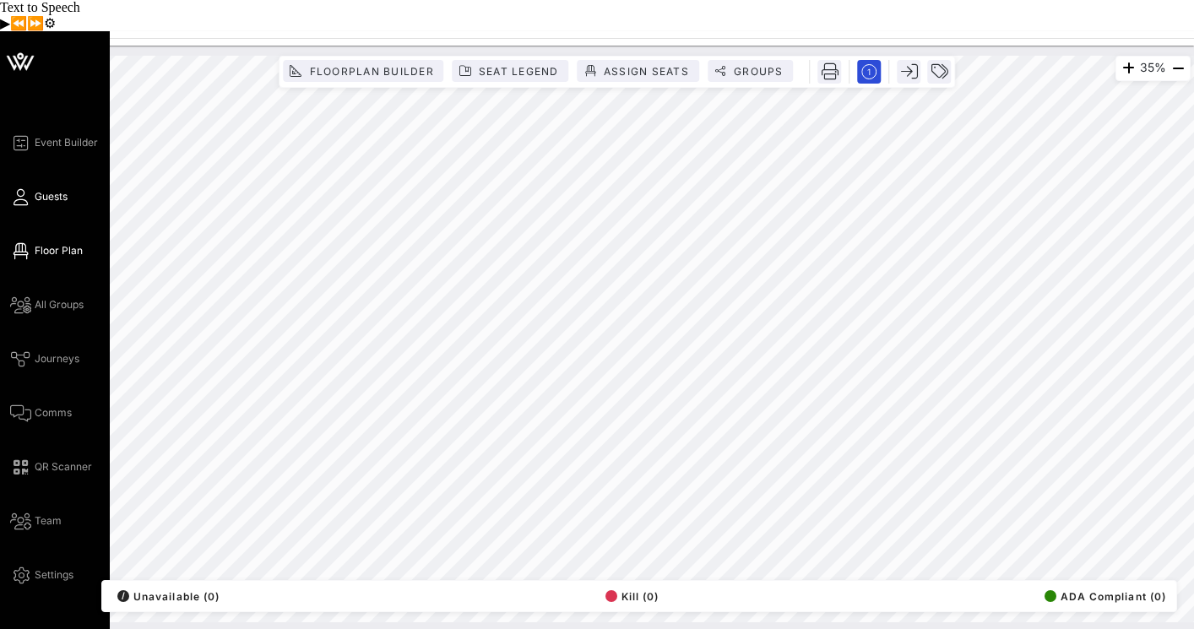
click at [53, 189] on span "Guests" at bounding box center [51, 196] width 33 height 15
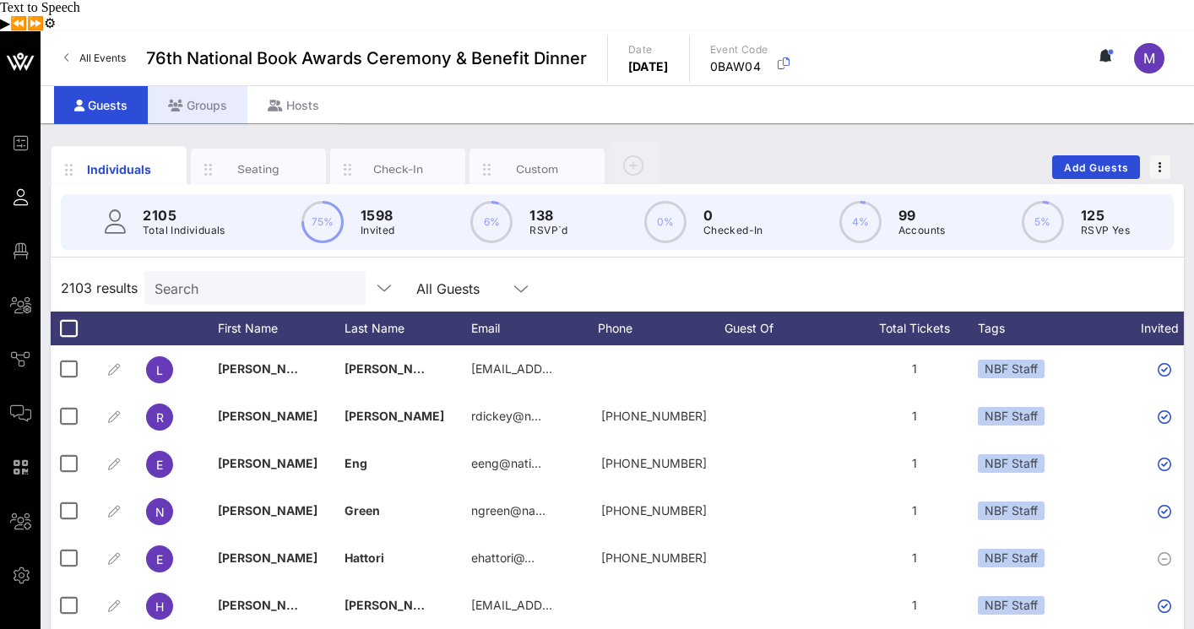
click at [186, 86] on div "Groups" at bounding box center [198, 105] width 100 height 38
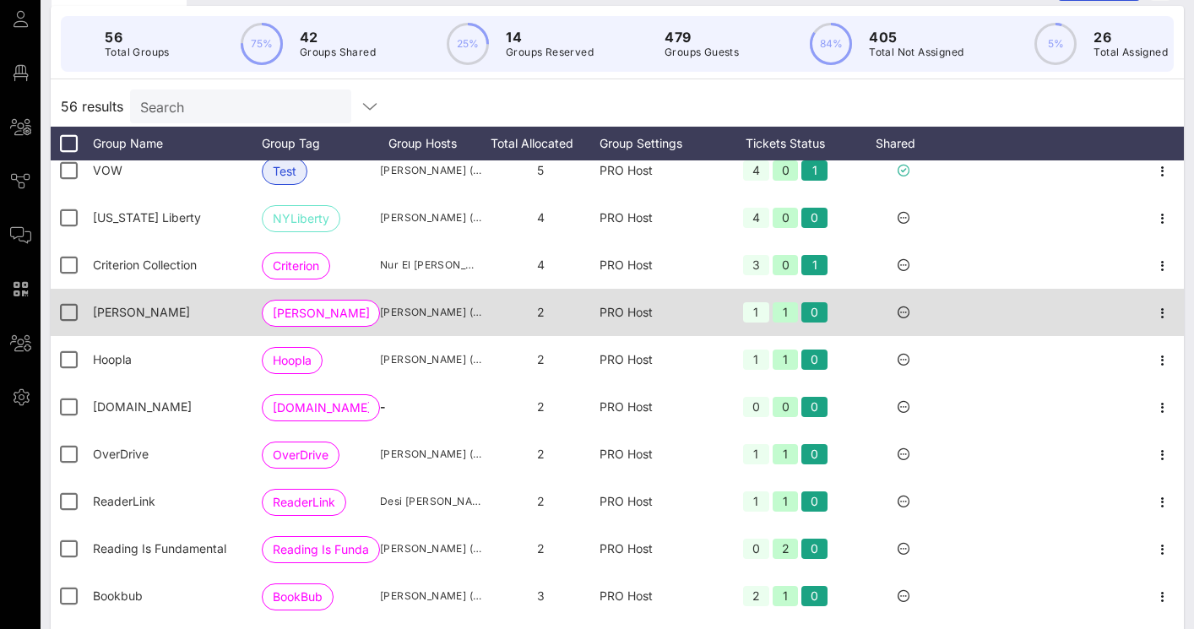
scroll to position [256, 0]
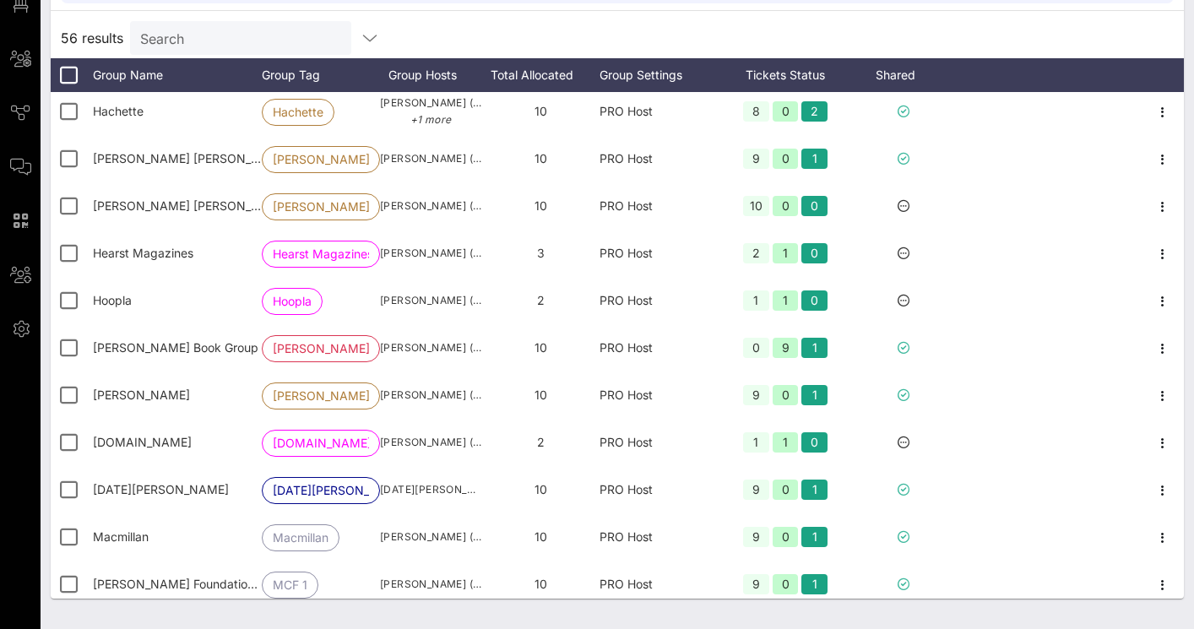
scroll to position [737, 0]
